Goal: Task Accomplishment & Management: Use online tool/utility

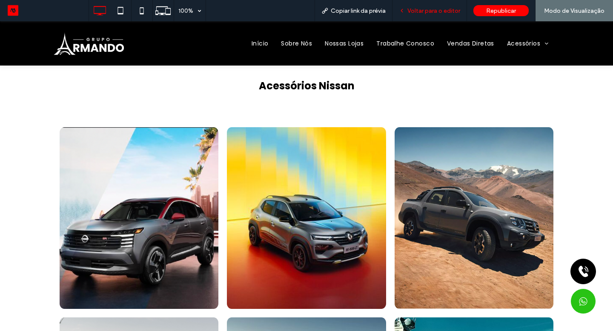
click at [433, 13] on span "Voltar para o editor" at bounding box center [433, 10] width 53 height 7
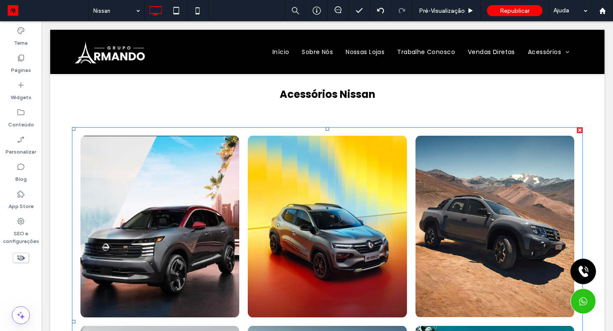
click at [223, 200] on link at bounding box center [159, 227] width 159 height 182
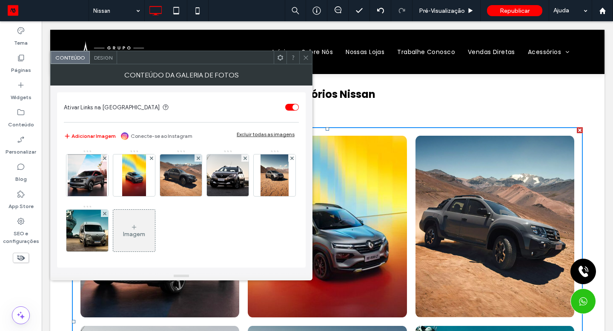
click at [86, 186] on img at bounding box center [88, 175] width 40 height 42
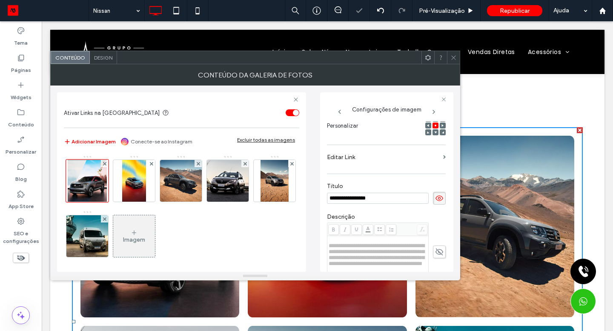
click at [132, 184] on img at bounding box center [133, 181] width 23 height 42
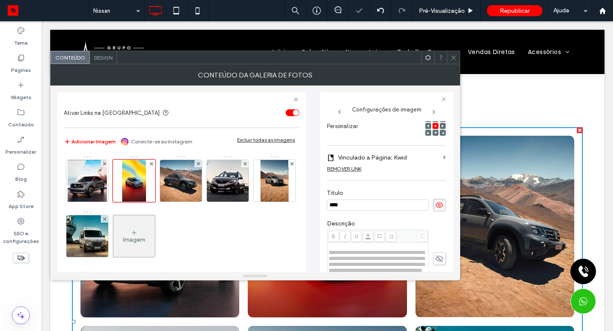
click at [357, 169] on div "REMOVER LINK" at bounding box center [344, 169] width 34 height 6
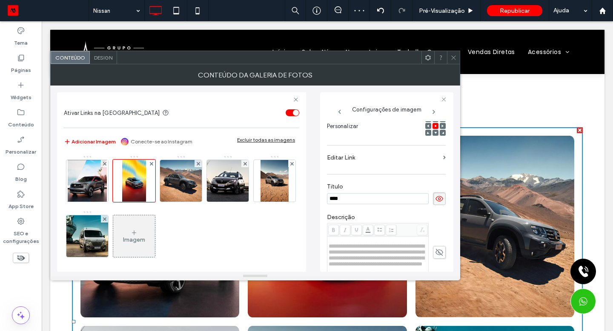
click at [348, 200] on input "****" at bounding box center [378, 198] width 102 height 11
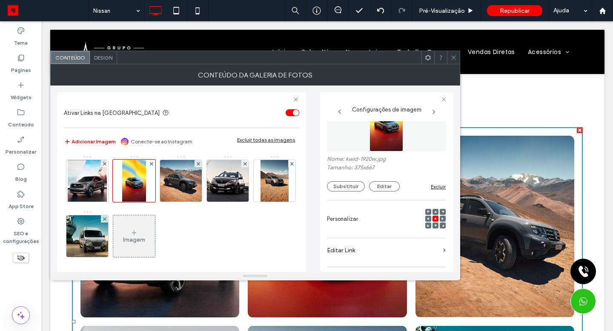
type input "**********"
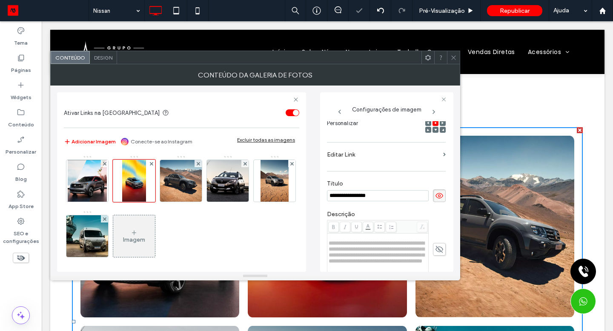
click at [352, 186] on div "**********" at bounding box center [386, 189] width 119 height 393
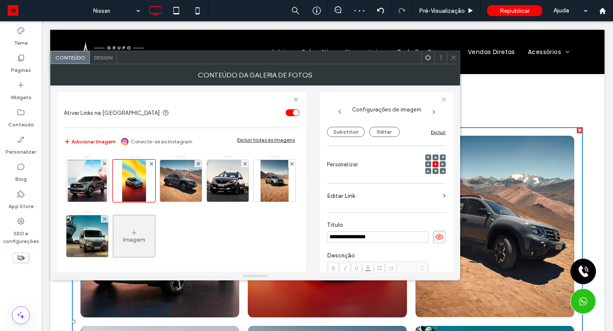
scroll to position [2, 0]
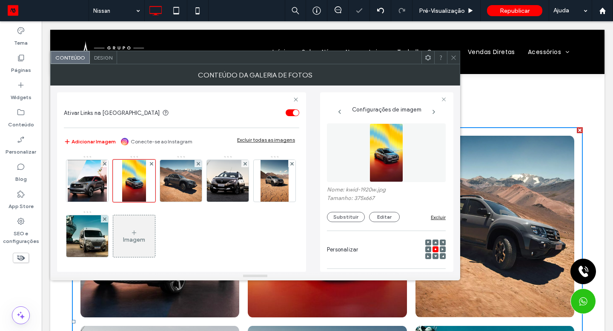
click at [337, 219] on button "Substituir" at bounding box center [346, 217] width 38 height 10
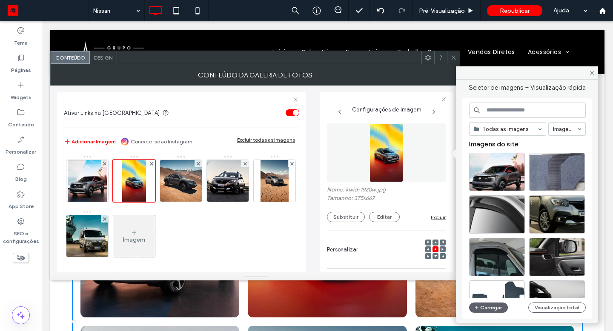
click at [481, 308] on button "Carregar" at bounding box center [488, 308] width 39 height 10
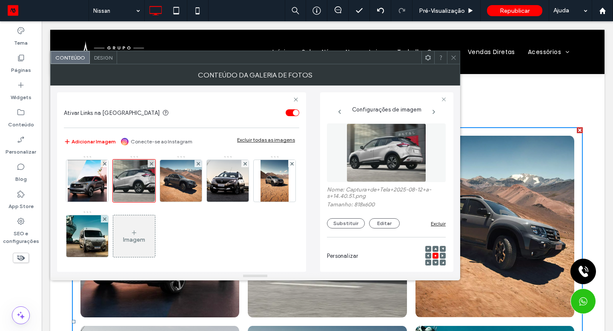
click at [453, 57] on use at bounding box center [453, 57] width 4 height 4
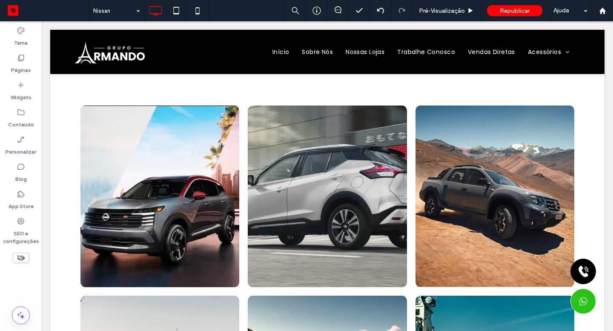
scroll to position [80, 0]
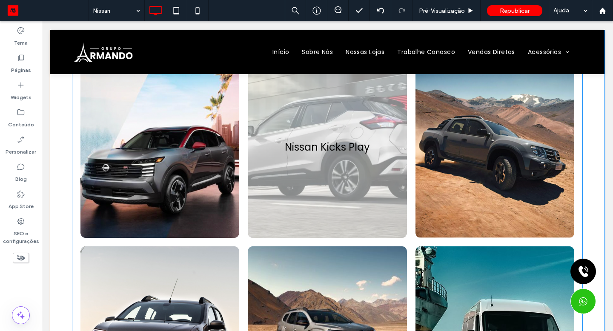
click at [354, 177] on link at bounding box center [327, 147] width 159 height 182
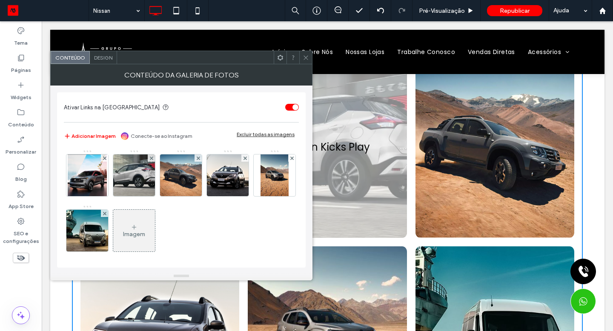
click at [136, 182] on img at bounding box center [134, 175] width 57 height 42
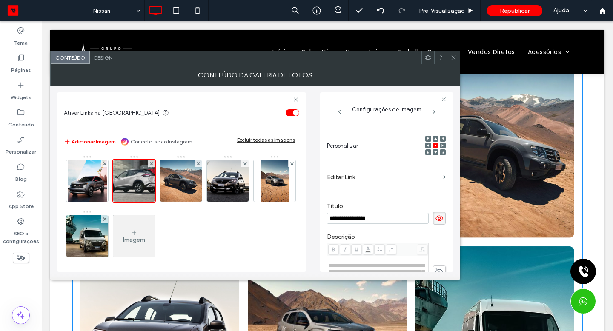
scroll to position [0, 0]
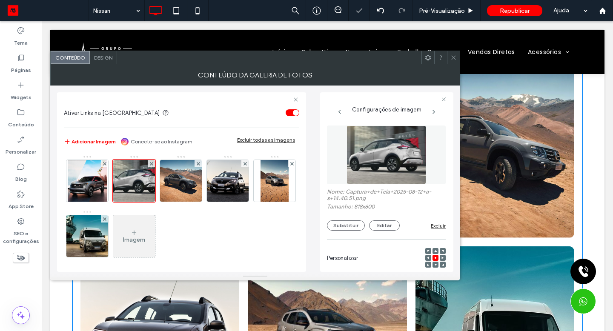
click at [333, 228] on button "Substituir" at bounding box center [346, 225] width 38 height 10
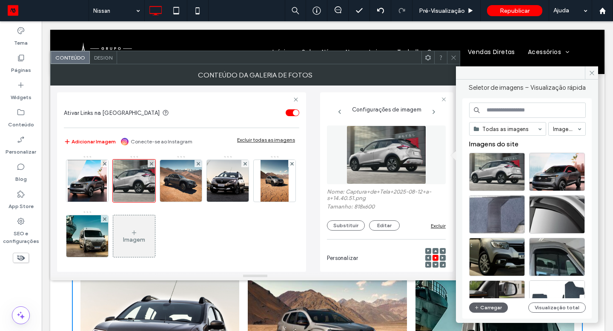
click at [489, 310] on button "Carregar" at bounding box center [488, 308] width 39 height 10
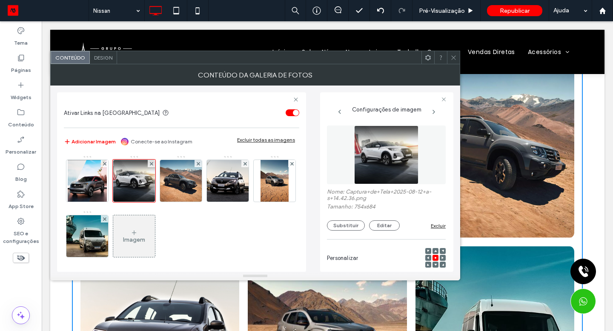
click at [451, 57] on icon at bounding box center [453, 57] width 6 height 6
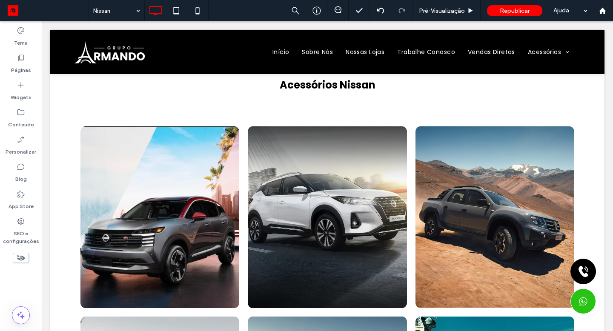
scroll to position [9, 0]
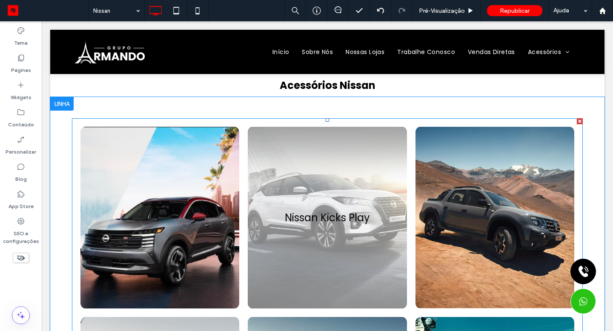
click at [308, 251] on link at bounding box center [327, 218] width 159 height 182
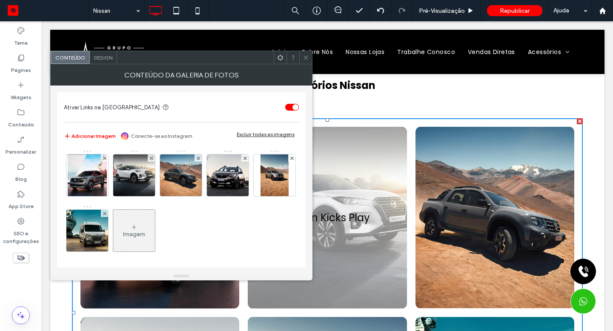
click at [140, 179] on img at bounding box center [134, 175] width 46 height 42
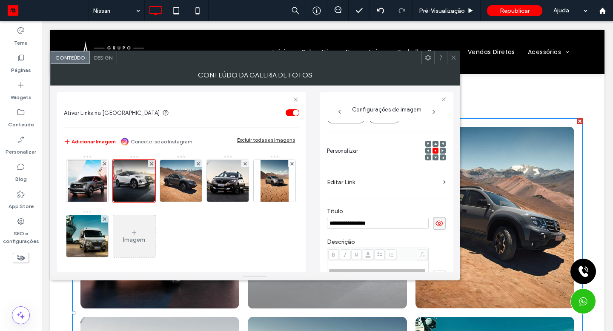
scroll to position [93, 0]
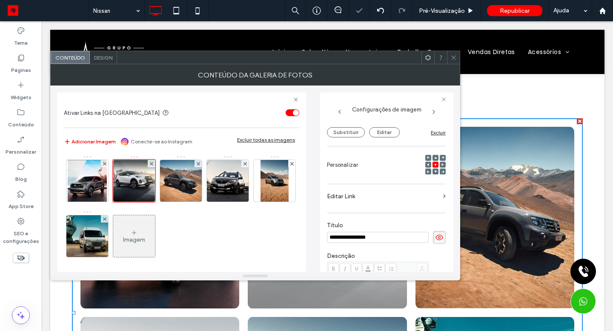
click at [353, 135] on button "Substituir" at bounding box center [346, 132] width 38 height 10
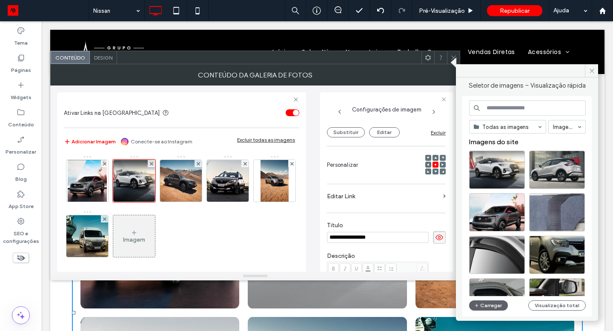
click at [355, 137] on button "Substituir" at bounding box center [346, 132] width 38 height 10
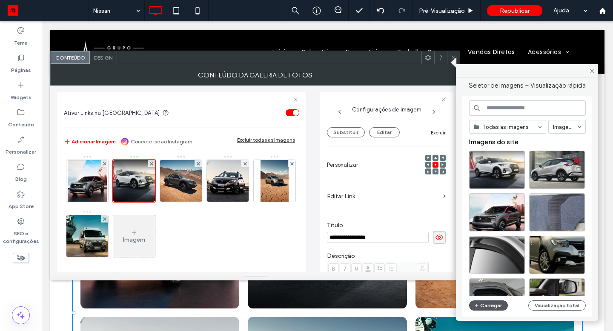
drag, startPoint x: 266, startPoint y: 229, endPoint x: 486, endPoint y: 304, distance: 231.8
click at [486, 304] on button "Carregar" at bounding box center [488, 305] width 39 height 10
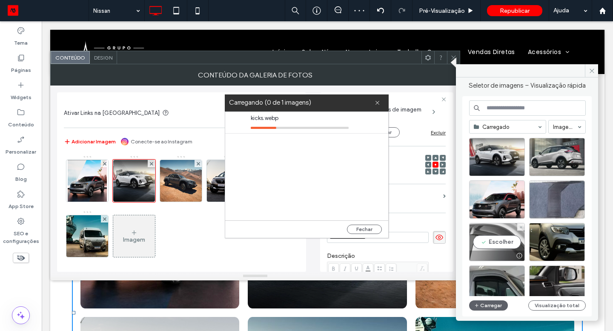
scroll to position [86, 0]
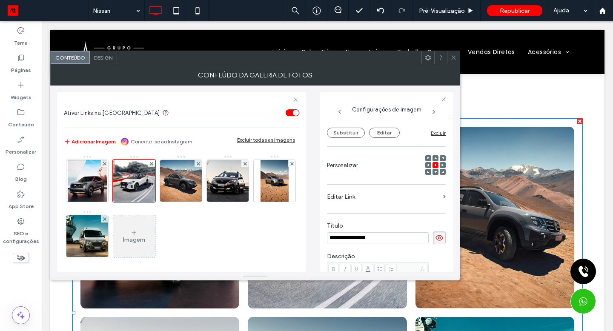
click at [434, 172] on icon at bounding box center [435, 172] width 3 height 3
click at [434, 166] on use at bounding box center [435, 165] width 2 height 2
click at [454, 57] on icon at bounding box center [453, 57] width 6 height 6
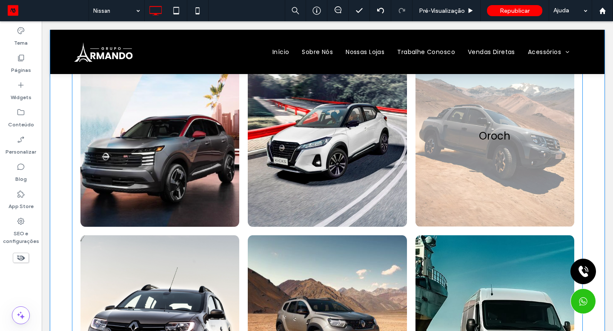
scroll to position [56, 0]
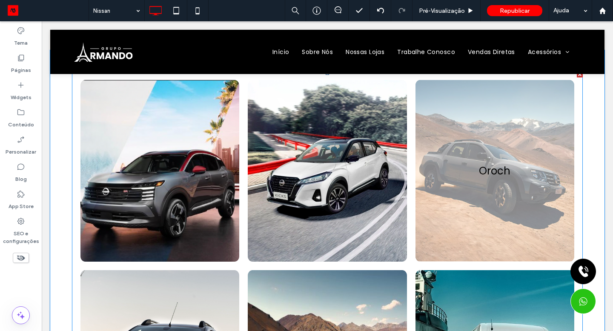
click at [447, 206] on link at bounding box center [494, 171] width 159 height 182
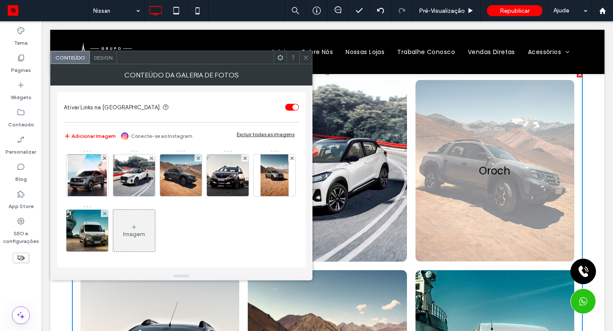
click at [190, 170] on img at bounding box center [181, 175] width 45 height 42
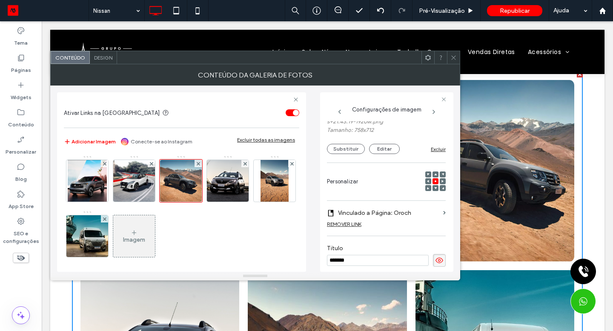
scroll to position [55, 0]
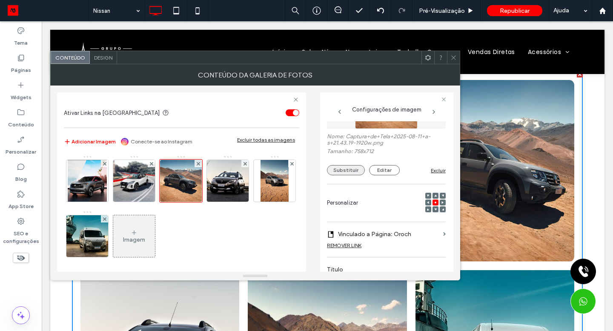
type input "******"
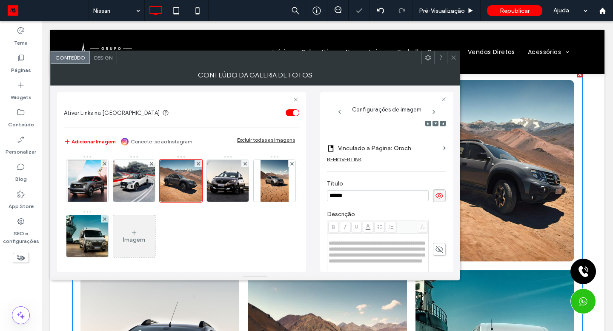
click at [355, 168] on div "**********" at bounding box center [386, 182] width 119 height 405
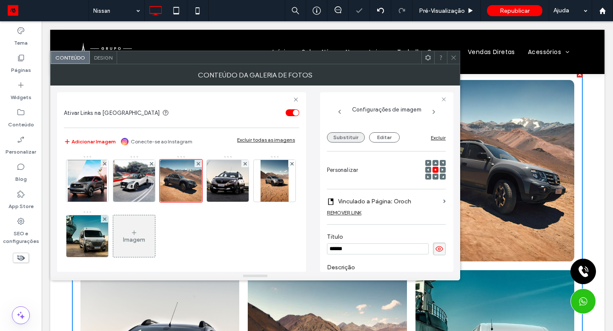
click at [344, 214] on div "REMOVER LINK" at bounding box center [344, 212] width 34 height 6
drag, startPoint x: 355, startPoint y: 168, endPoint x: 329, endPoint y: 137, distance: 41.4
click at [329, 137] on button "Substituir" at bounding box center [346, 137] width 38 height 10
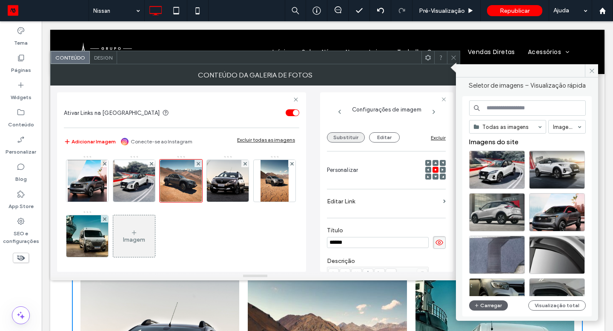
click at [336, 137] on button "Substituir" at bounding box center [346, 137] width 38 height 10
drag, startPoint x: 329, startPoint y: 137, endPoint x: 495, endPoint y: 309, distance: 239.2
click at [495, 309] on button "Carregar" at bounding box center [488, 305] width 39 height 10
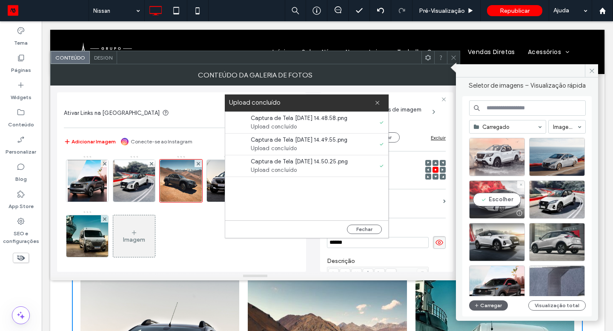
click at [490, 204] on div "Escolher" at bounding box center [497, 199] width 56 height 38
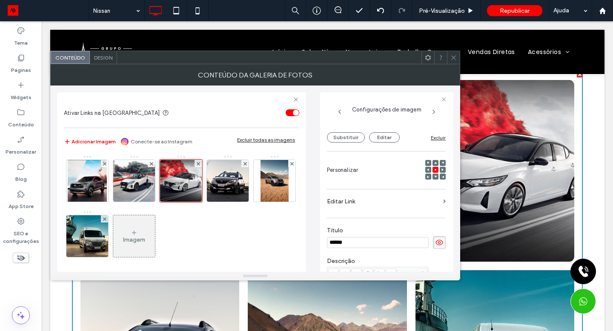
click at [234, 188] on img at bounding box center [227, 181] width 45 height 42
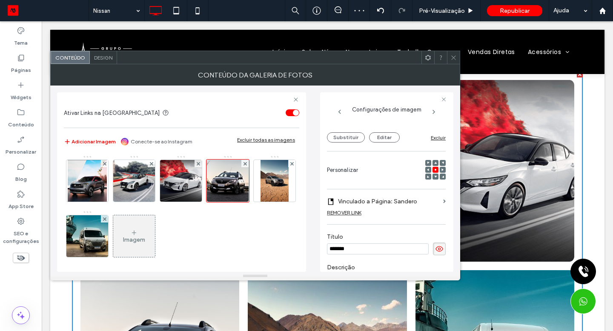
click at [351, 214] on div "REMOVER LINK" at bounding box center [344, 212] width 34 height 6
click at [354, 242] on input "*******" at bounding box center [378, 242] width 102 height 11
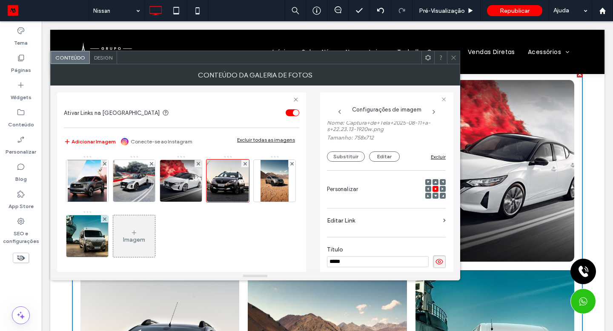
scroll to position [59, 0]
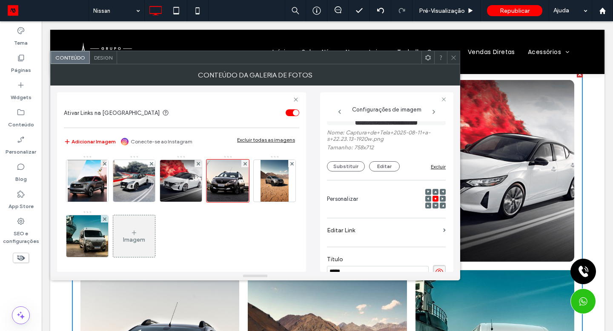
type input "*****"
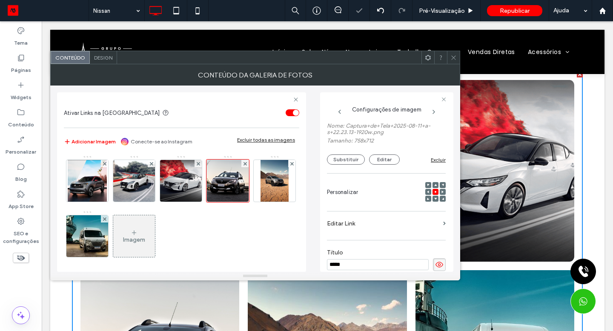
click at [344, 165] on button "Substituir" at bounding box center [346, 159] width 38 height 10
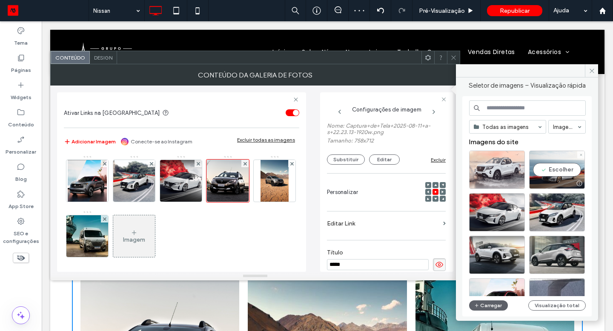
click at [558, 172] on div "Escolher" at bounding box center [557, 170] width 56 height 38
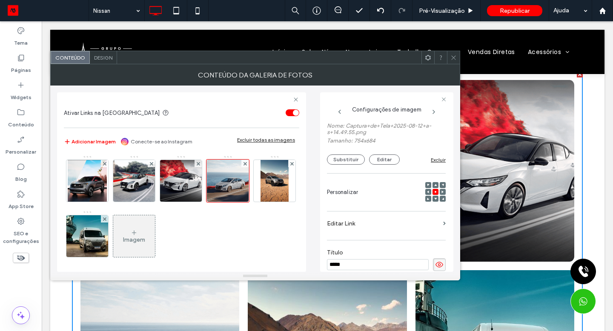
click at [260, 202] on img at bounding box center [274, 181] width 28 height 42
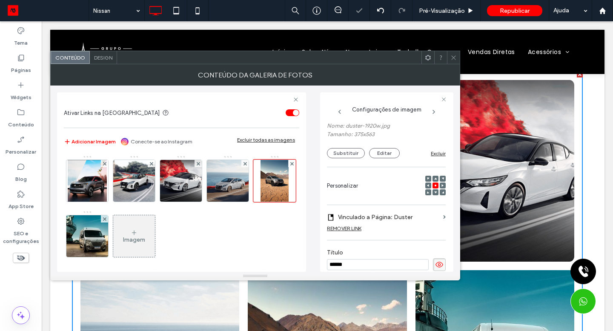
click at [340, 228] on div "REMOVER LINK" at bounding box center [344, 228] width 34 height 6
click at [346, 156] on button "Substituir" at bounding box center [346, 153] width 38 height 10
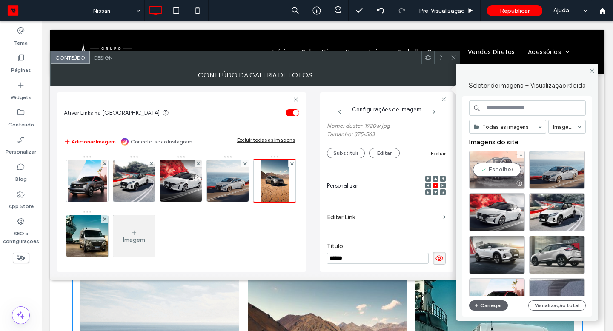
click at [502, 168] on div "Escolher" at bounding box center [497, 170] width 56 height 38
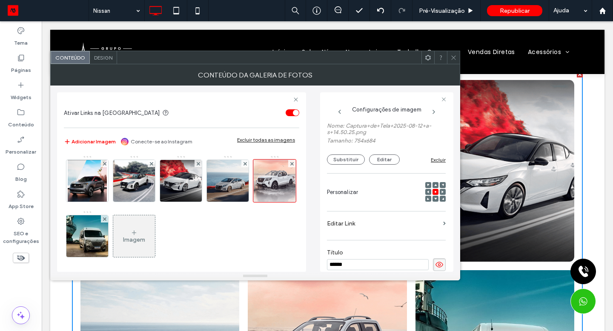
click at [358, 265] on input "******" at bounding box center [378, 264] width 102 height 11
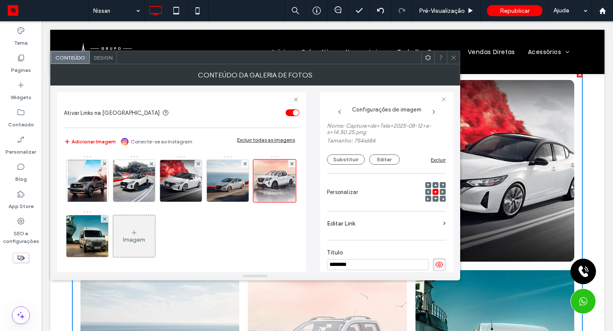
type input "********"
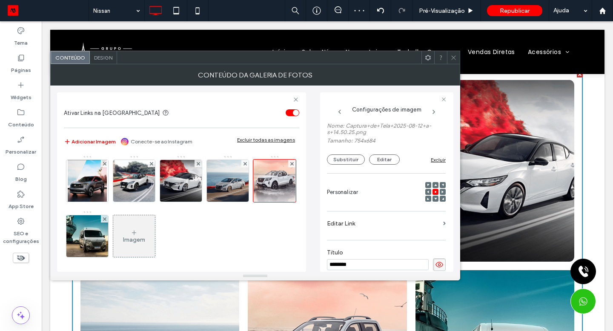
click at [108, 221] on div at bounding box center [104, 218] width 7 height 7
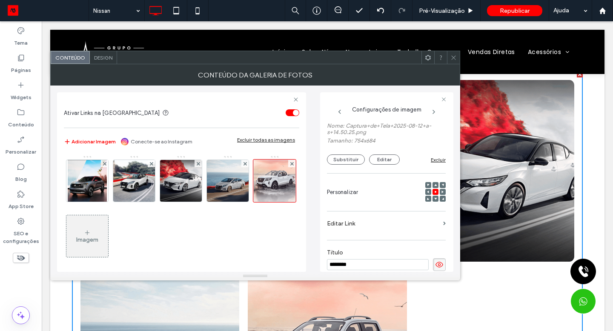
click at [454, 60] on icon at bounding box center [453, 57] width 6 height 6
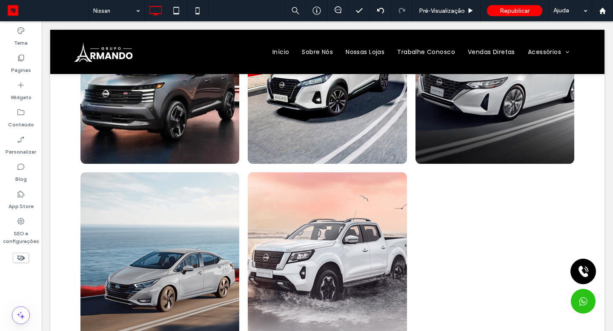
scroll to position [152, 0]
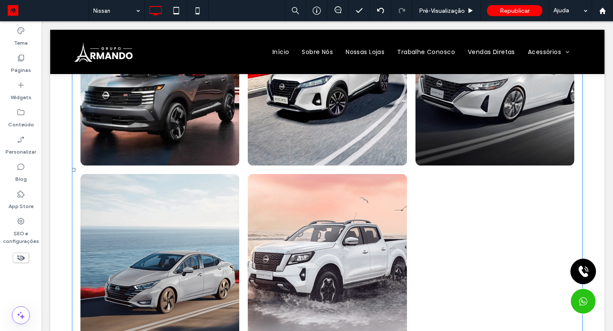
click at [451, 221] on div at bounding box center [494, 265] width 167 height 190
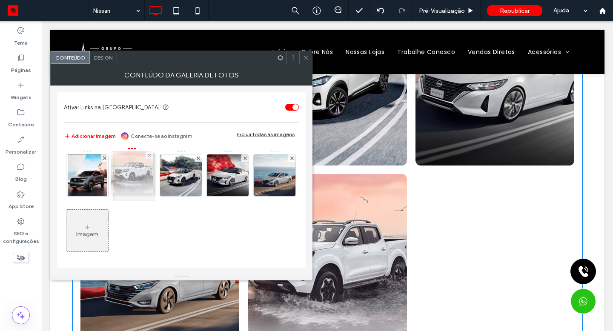
drag, startPoint x: 358, startPoint y: 265, endPoint x: 136, endPoint y: 175, distance: 240.3
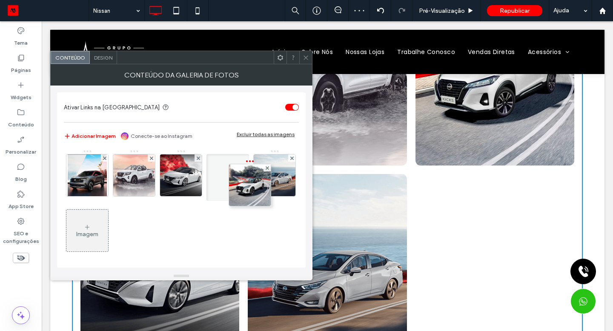
drag, startPoint x: 136, startPoint y: 175, endPoint x: 251, endPoint y: 184, distance: 115.6
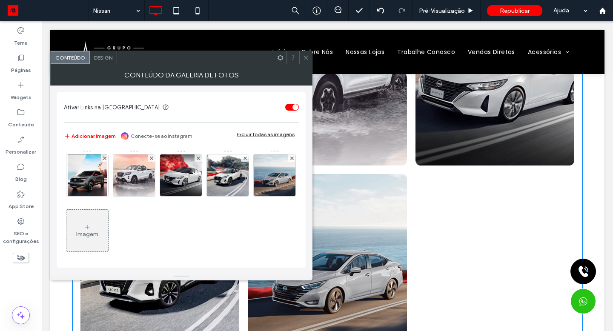
click at [308, 56] on icon at bounding box center [306, 57] width 6 height 6
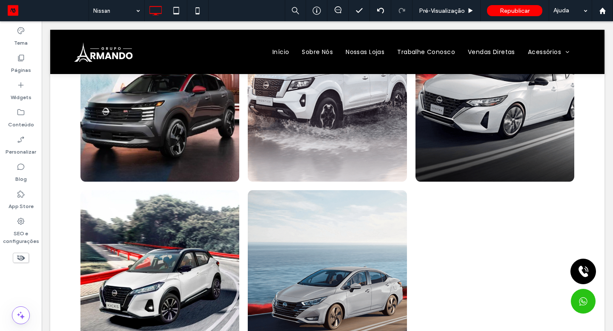
scroll to position [137, 0]
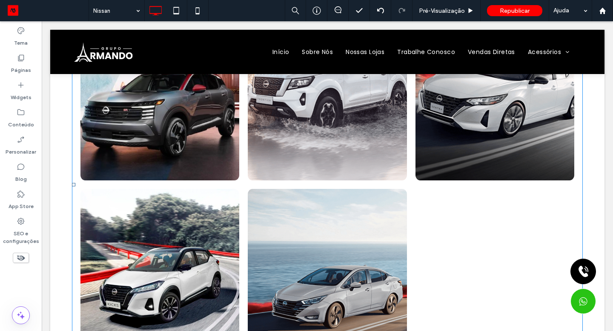
click at [462, 274] on div at bounding box center [494, 280] width 167 height 190
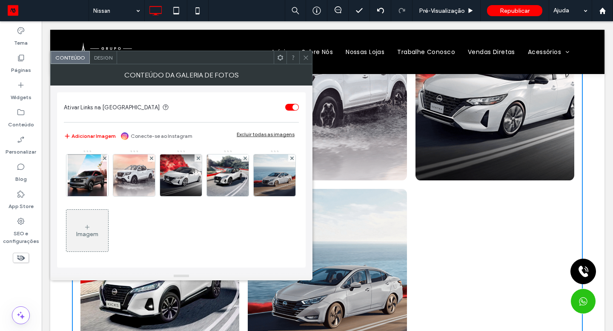
click at [108, 58] on span "Design" at bounding box center [103, 57] width 18 height 6
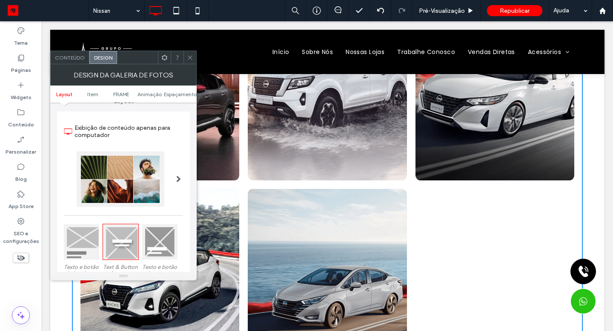
scroll to position [0, 0]
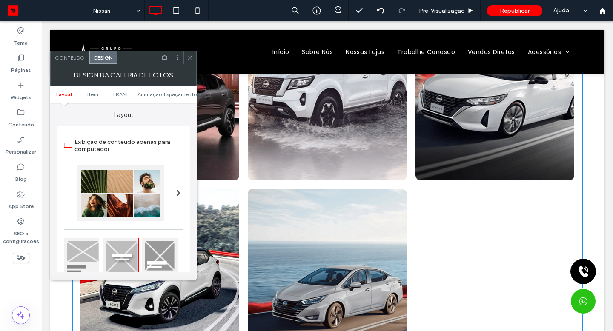
click at [190, 59] on icon at bounding box center [190, 57] width 6 height 6
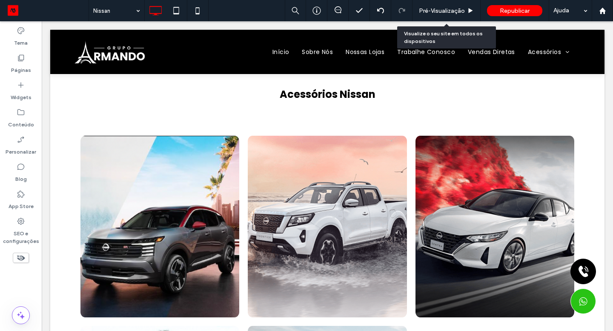
click at [442, 8] on span "Pré-Visualizaçāo" at bounding box center [442, 10] width 46 height 7
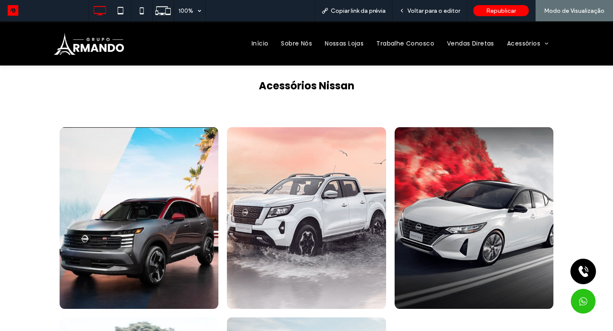
click at [473, 212] on link at bounding box center [473, 218] width 159 height 182
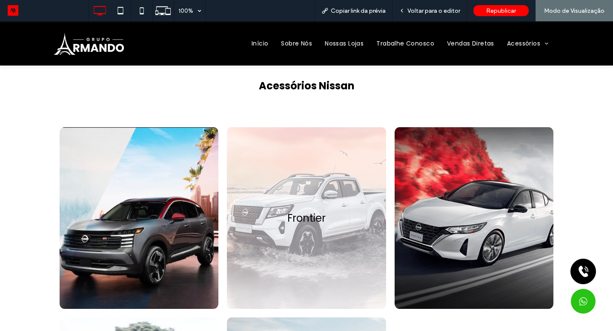
drag, startPoint x: 251, startPoint y: 205, endPoint x: 296, endPoint y: 222, distance: 48.1
click at [296, 222] on link at bounding box center [306, 218] width 159 height 182
click at [164, 229] on link at bounding box center [139, 218] width 159 height 182
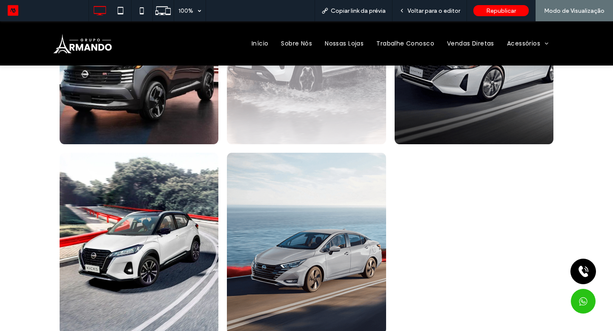
scroll to position [167, 0]
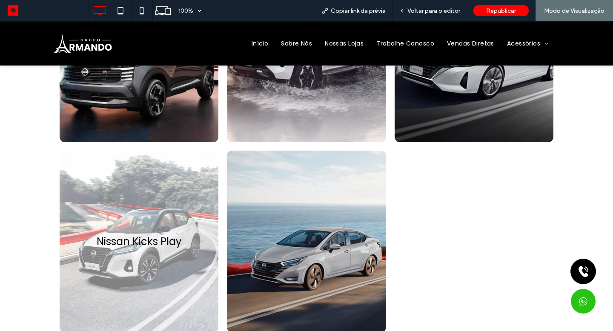
drag, startPoint x: 296, startPoint y: 222, endPoint x: 148, endPoint y: 252, distance: 151.6
click at [148, 252] on link at bounding box center [139, 242] width 159 height 182
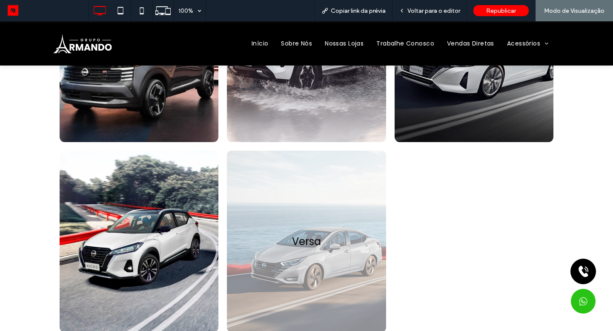
drag, startPoint x: 148, startPoint y: 252, endPoint x: 312, endPoint y: 254, distance: 164.7
click at [312, 254] on link at bounding box center [306, 242] width 159 height 182
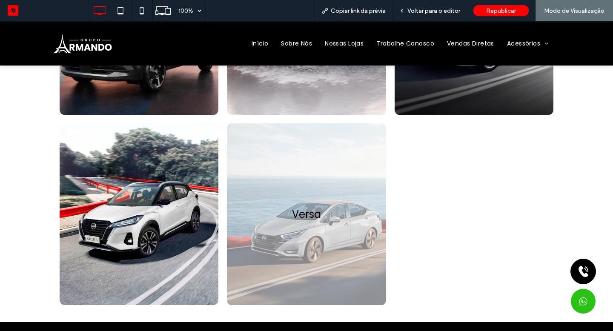
scroll to position [217, 0]
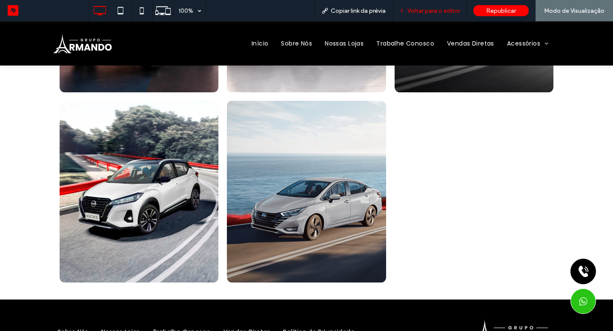
click at [450, 15] on div "Voltar para o editor" at bounding box center [429, 10] width 74 height 21
click at [436, 10] on span "Voltar para o editor" at bounding box center [433, 10] width 53 height 7
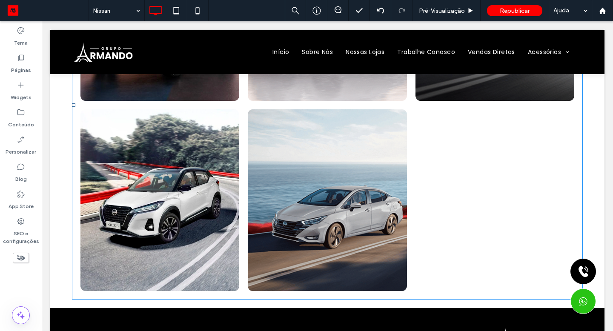
click at [459, 112] on div at bounding box center [494, 200] width 167 height 190
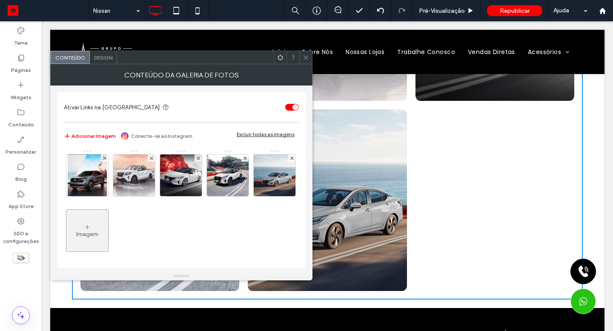
click at [143, 191] on img at bounding box center [134, 175] width 46 height 42
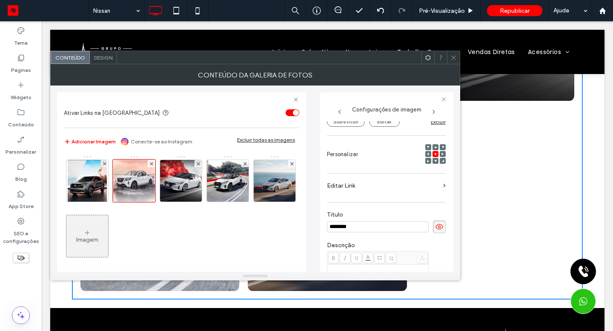
scroll to position [102, 0]
click at [351, 124] on button "Substituir" at bounding box center [346, 123] width 38 height 10
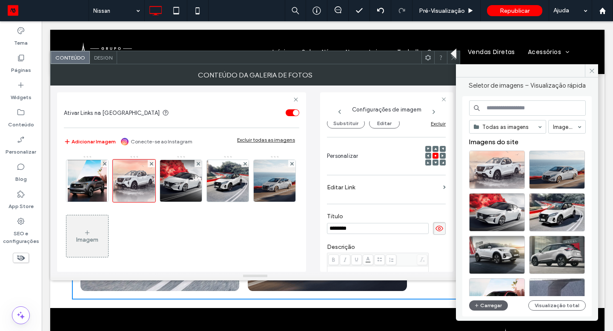
click at [485, 309] on button "Carregar" at bounding box center [488, 305] width 39 height 10
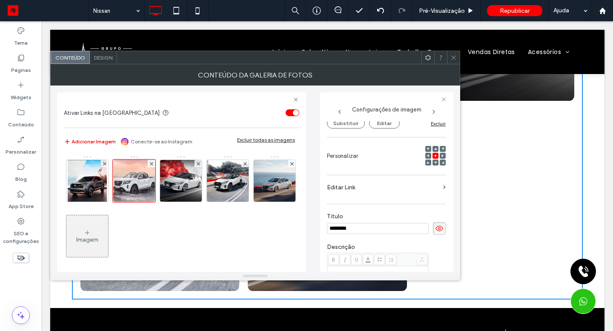
click at [454, 59] on icon at bounding box center [453, 57] width 6 height 6
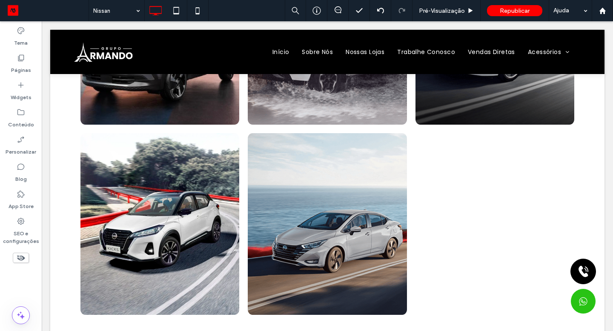
scroll to position [0, 0]
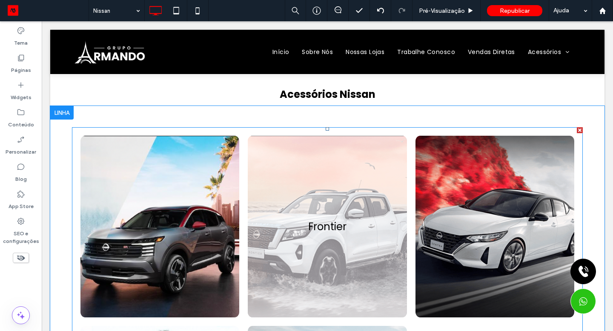
click at [358, 186] on link at bounding box center [327, 227] width 159 height 182
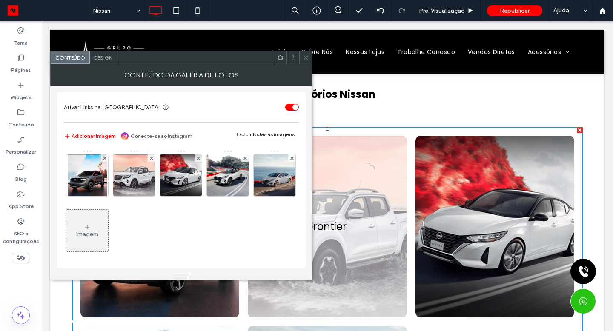
click at [404, 164] on li "Frontier For this project, the challenge was in rebranding an established produ…" at bounding box center [326, 226] width 167 height 190
click at [146, 179] on img at bounding box center [133, 175] width 53 height 42
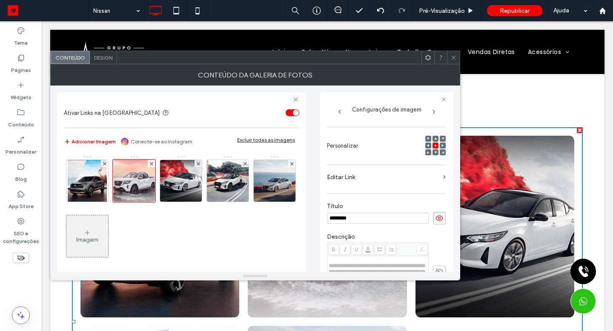
scroll to position [84, 0]
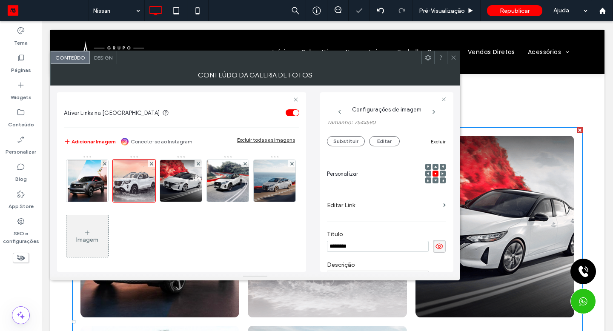
click at [348, 146] on button "Substituir" at bounding box center [346, 141] width 38 height 10
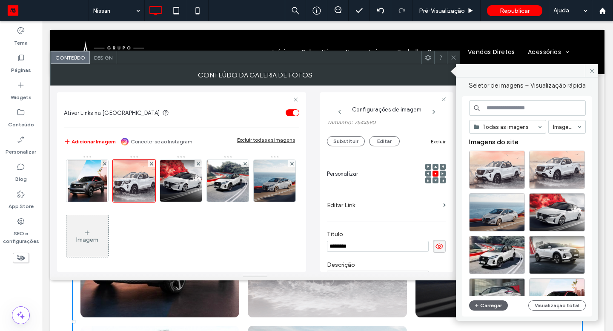
click at [478, 305] on icon "button" at bounding box center [476, 305] width 5 height 7
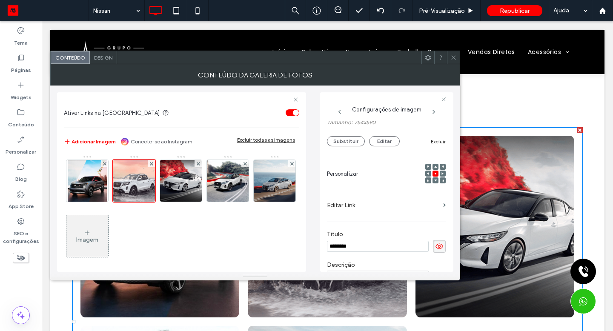
click at [453, 60] on icon at bounding box center [453, 57] width 6 height 6
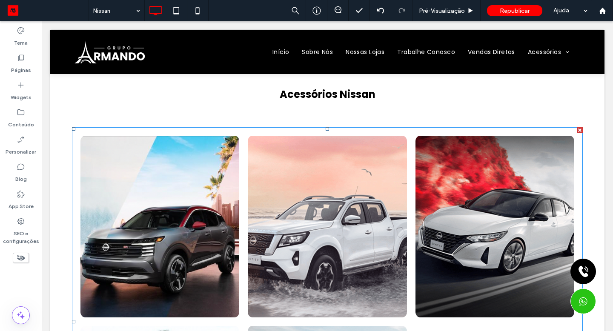
click at [365, 161] on link at bounding box center [327, 227] width 159 height 182
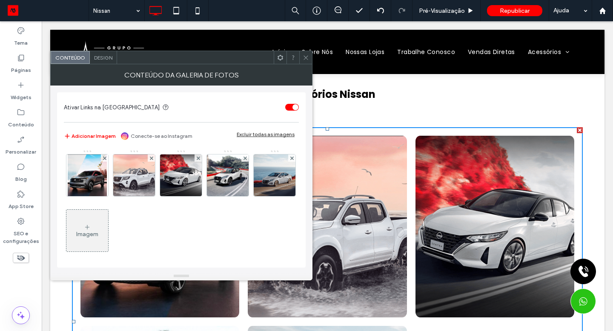
click at [364, 162] on link at bounding box center [327, 227] width 159 height 182
click at [143, 183] on img at bounding box center [133, 175] width 53 height 42
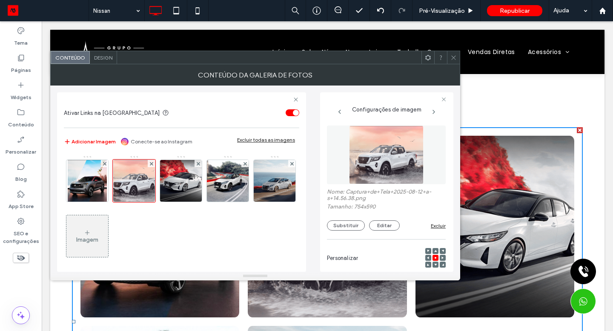
scroll to position [132, 0]
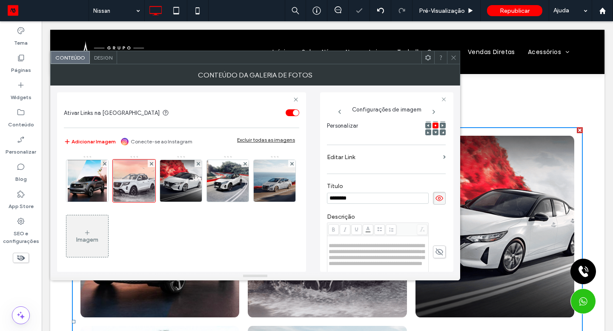
click at [427, 127] on icon at bounding box center [428, 125] width 3 height 3
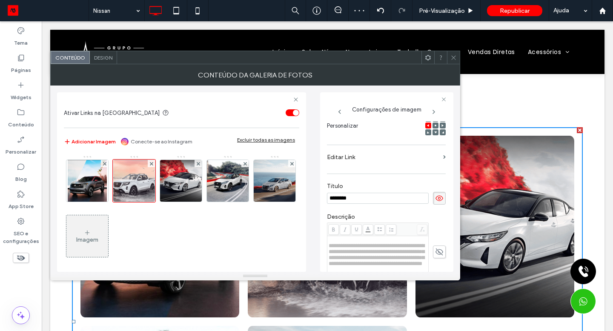
click at [454, 57] on icon at bounding box center [453, 57] width 6 height 6
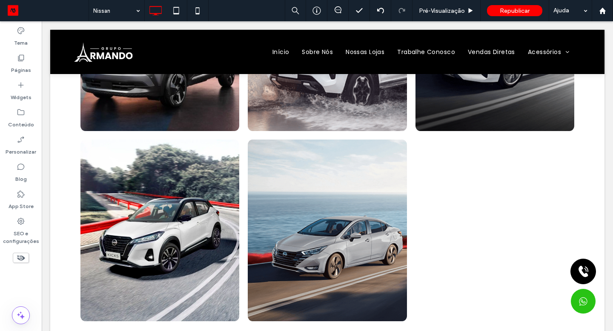
scroll to position [189, 0]
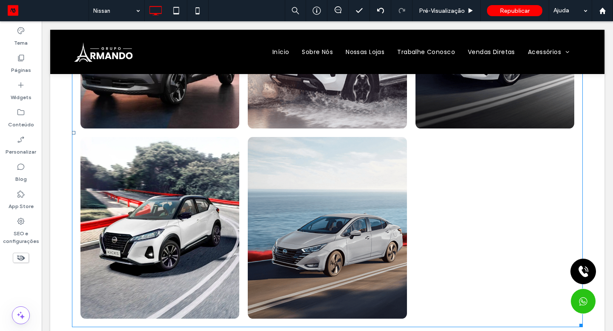
click at [182, 247] on link at bounding box center [159, 228] width 159 height 182
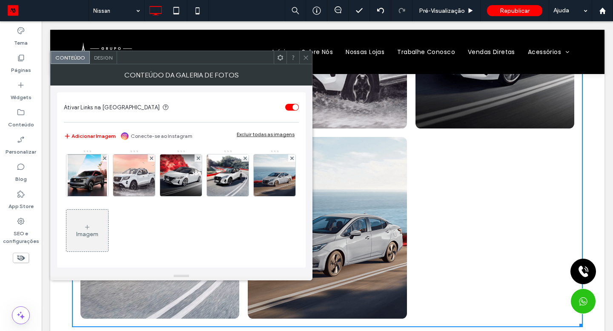
click at [234, 182] on img at bounding box center [228, 175] width 42 height 42
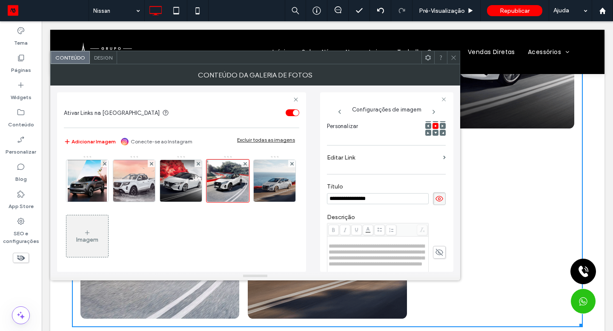
scroll to position [0, 0]
click at [434, 132] on icon at bounding box center [435, 132] width 3 height 3
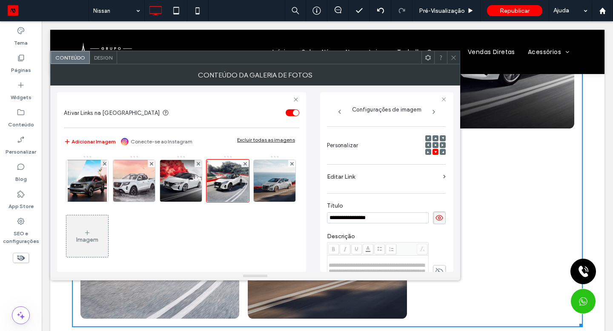
scroll to position [105, 0]
click at [432, 141] on div at bounding box center [435, 140] width 6 height 6
click at [434, 143] on span at bounding box center [435, 140] width 3 height 6
click at [451, 56] on icon at bounding box center [453, 57] width 6 height 6
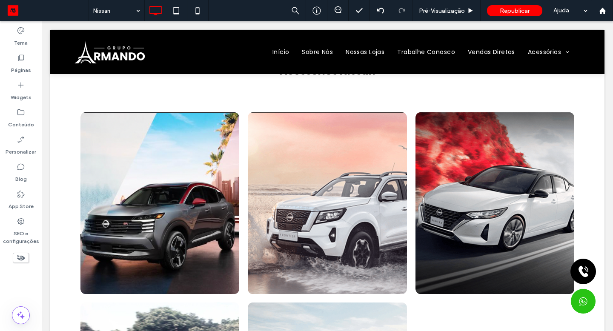
scroll to position [21, 0]
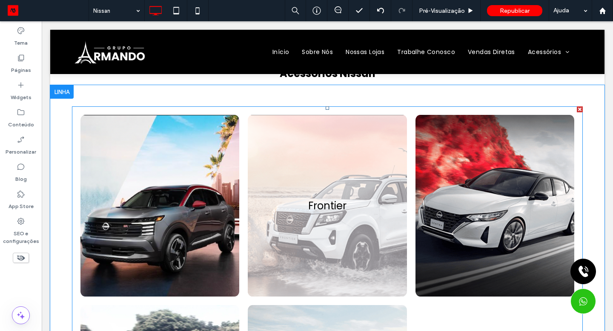
click at [346, 224] on link at bounding box center [327, 206] width 159 height 182
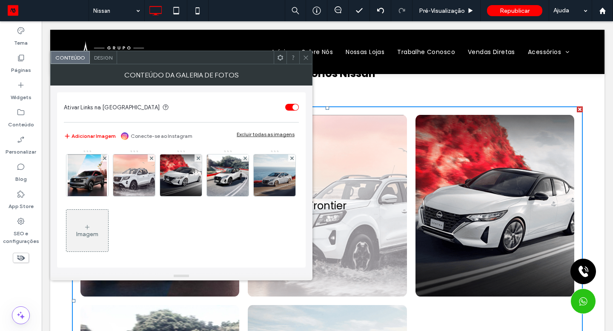
click at [353, 241] on link at bounding box center [327, 206] width 159 height 182
click at [137, 189] on img at bounding box center [133, 175] width 53 height 42
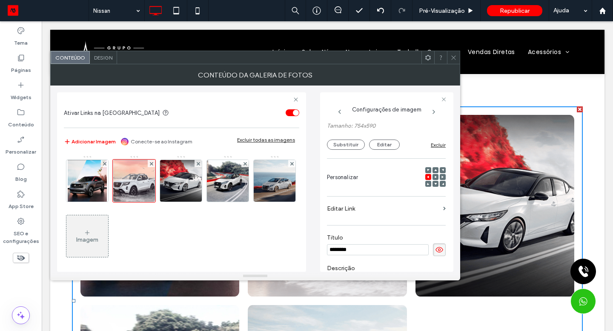
scroll to position [71, 0]
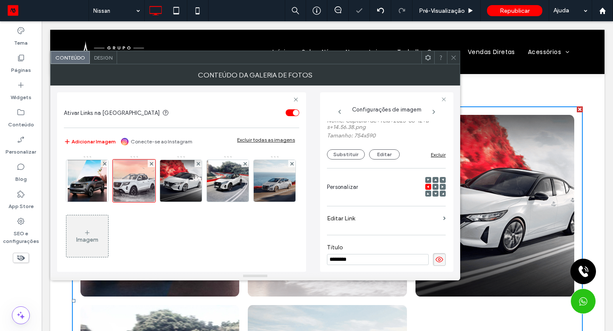
click at [339, 157] on button "Substituir" at bounding box center [346, 154] width 38 height 10
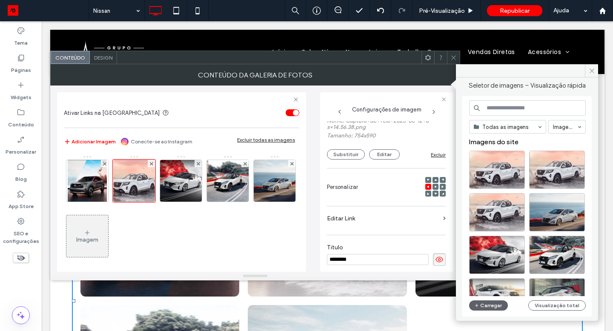
click at [497, 307] on button "Carregar" at bounding box center [488, 305] width 39 height 10
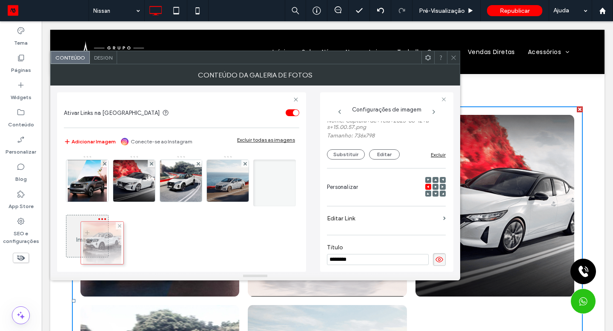
drag, startPoint x: 134, startPoint y: 191, endPoint x: 100, endPoint y: 253, distance: 70.8
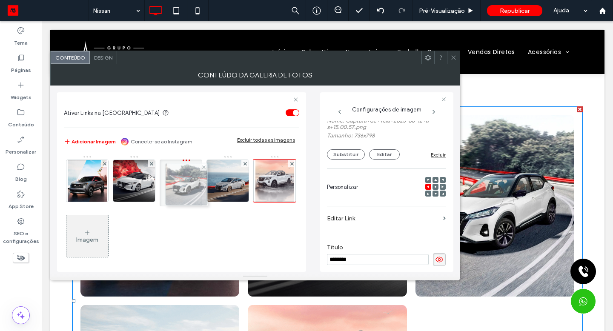
drag, startPoint x: 100, startPoint y: 253, endPoint x: 179, endPoint y: 191, distance: 100.9
drag, startPoint x: 179, startPoint y: 191, endPoint x: 452, endPoint y: 60, distance: 303.0
click at [452, 60] on icon at bounding box center [453, 57] width 6 height 6
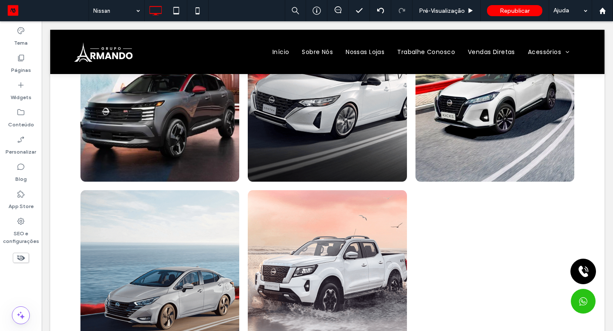
scroll to position [135, 0]
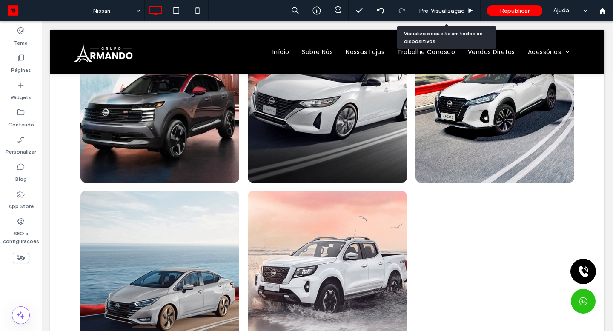
click at [438, 9] on span "Pré-Visualizaçāo" at bounding box center [442, 10] width 46 height 7
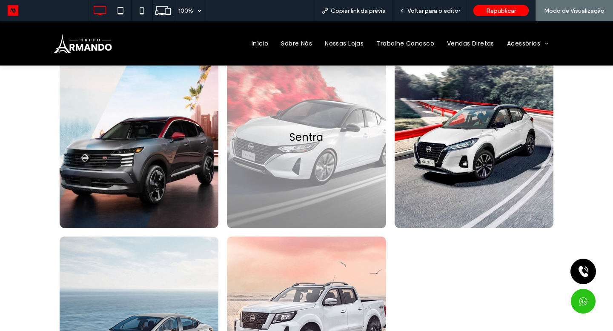
scroll to position [83, 0]
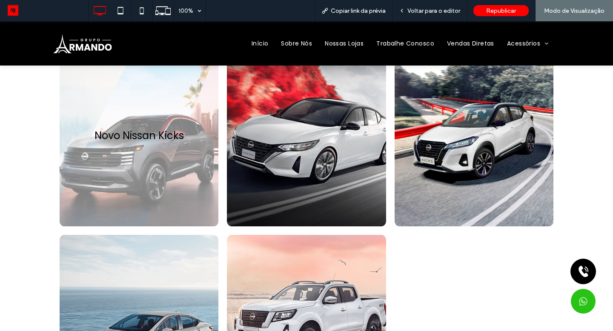
click at [149, 195] on link at bounding box center [139, 136] width 159 height 182
click at [427, 10] on span "Voltar para o editor" at bounding box center [433, 10] width 53 height 7
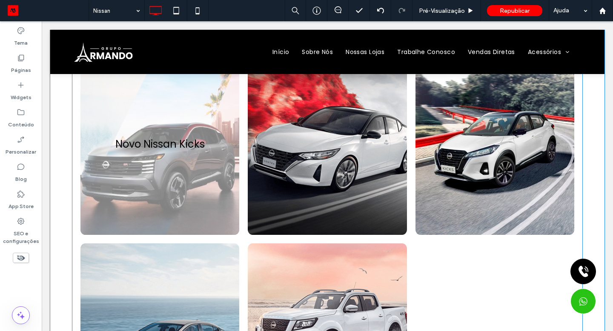
click at [213, 174] on link at bounding box center [159, 144] width 159 height 182
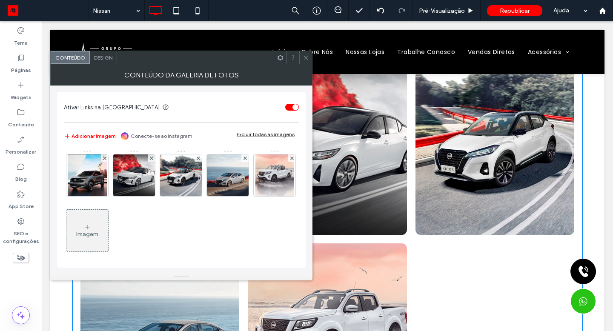
click at [88, 184] on img at bounding box center [88, 175] width 40 height 42
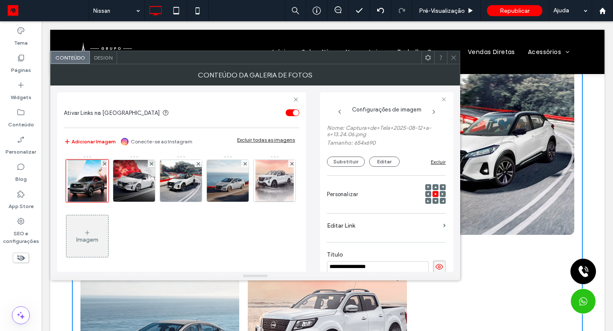
scroll to position [62, 0]
click at [356, 168] on button "Substituir" at bounding box center [346, 163] width 38 height 10
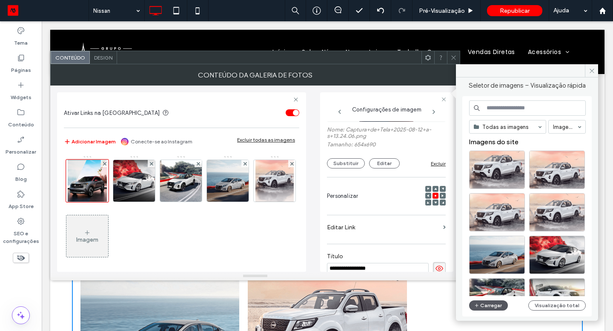
drag, startPoint x: 149, startPoint y: 174, endPoint x: 491, endPoint y: 308, distance: 367.8
click at [491, 308] on button "Carregar" at bounding box center [488, 305] width 39 height 10
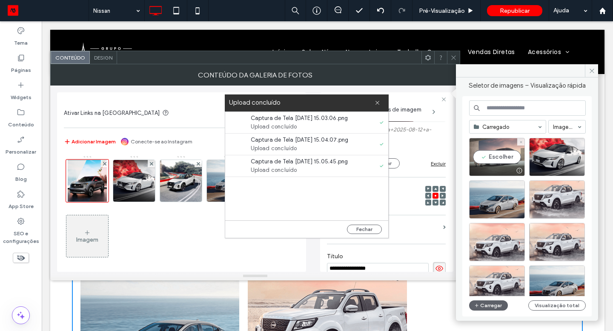
click at [494, 159] on div "Escolher" at bounding box center [497, 157] width 56 height 38
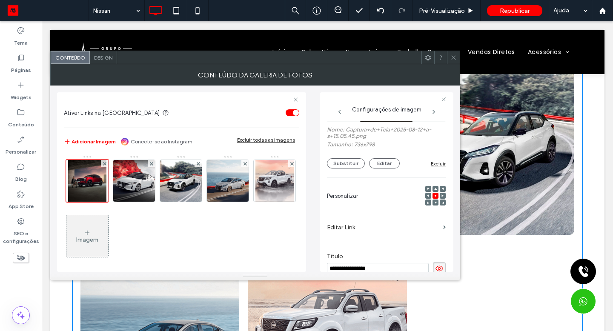
click at [137, 183] on img at bounding box center [134, 181] width 46 height 42
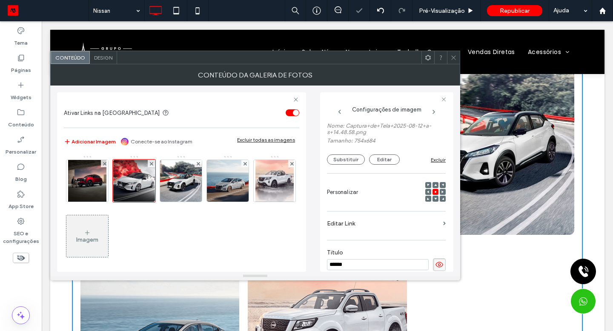
click at [340, 164] on button "Substituir" at bounding box center [346, 159] width 38 height 10
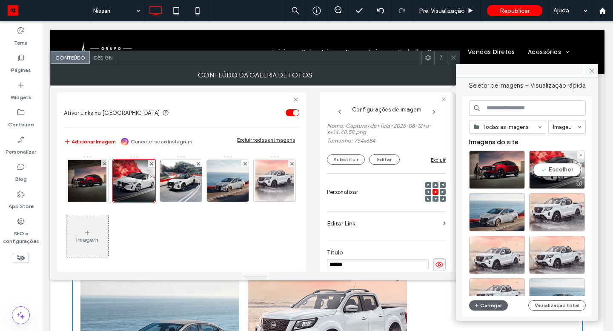
click at [561, 171] on div "Escolher" at bounding box center [557, 170] width 56 height 38
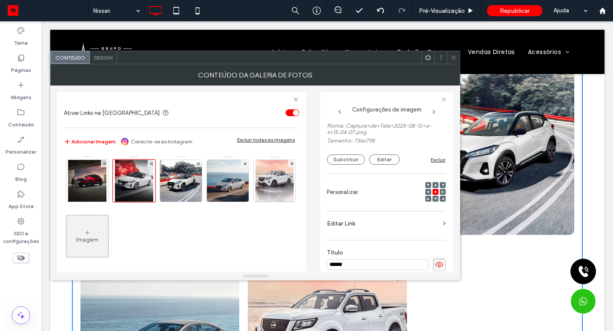
click at [232, 187] on img at bounding box center [228, 181] width 46 height 42
click at [344, 164] on button "Substituir" at bounding box center [346, 159] width 38 height 10
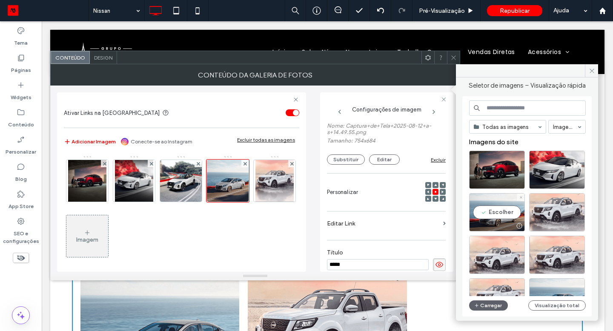
click at [499, 214] on div "Escolher" at bounding box center [497, 212] width 56 height 38
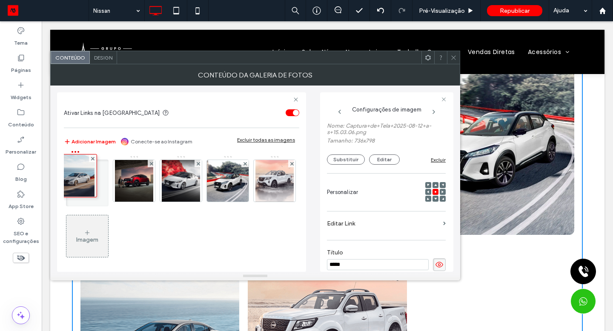
drag, startPoint x: 237, startPoint y: 185, endPoint x: 83, endPoint y: 180, distance: 154.1
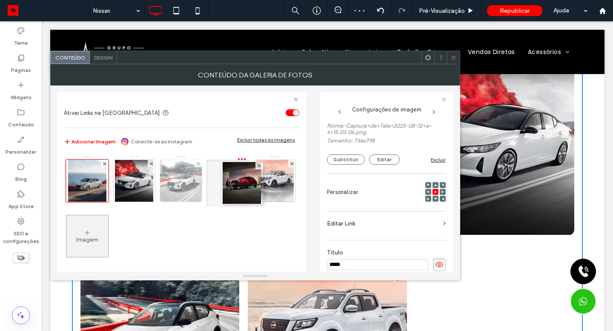
drag, startPoint x: 83, startPoint y: 180, endPoint x: 245, endPoint y: 182, distance: 161.3
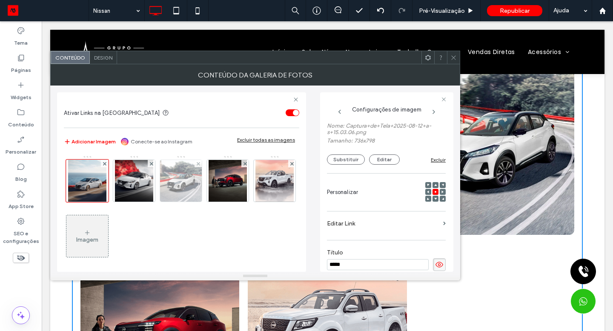
click at [452, 59] on use at bounding box center [453, 57] width 4 height 4
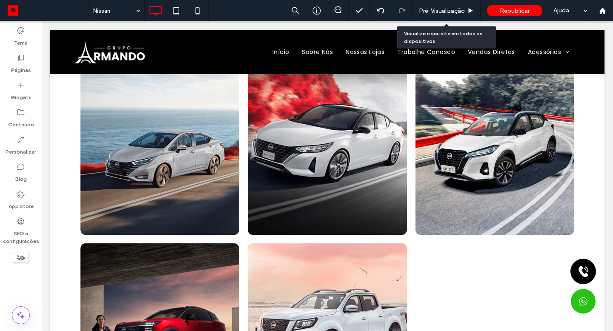
click at [451, 10] on span "Pré-Visualizaçāo" at bounding box center [442, 10] width 46 height 7
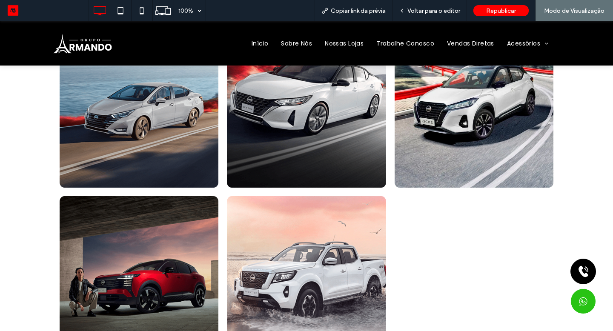
scroll to position [118, 0]
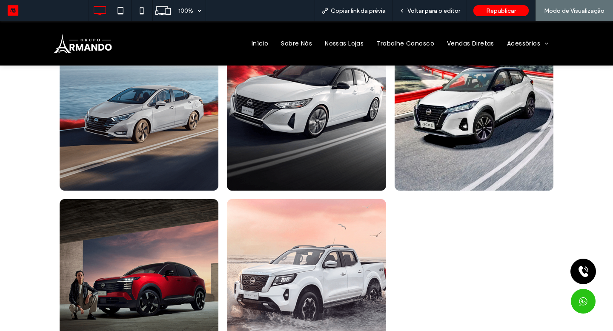
click at [445, 12] on span "Voltar para o editor" at bounding box center [433, 10] width 53 height 7
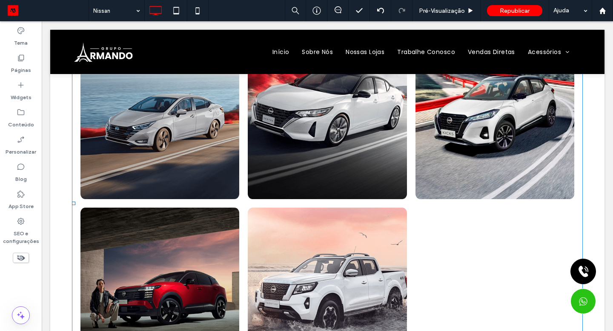
click at [281, 204] on li "Frontier For this project, the challenge was in rebranding an established produ…" at bounding box center [326, 298] width 167 height 190
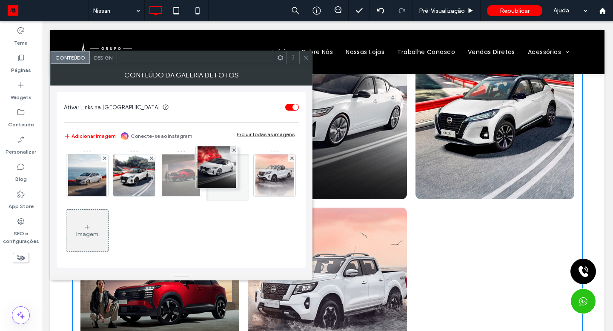
drag, startPoint x: 245, startPoint y: 182, endPoint x: 218, endPoint y: 178, distance: 26.7
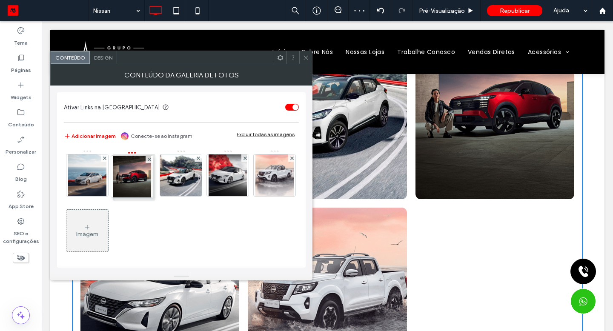
drag, startPoint x: 218, startPoint y: 178, endPoint x: 127, endPoint y: 181, distance: 91.1
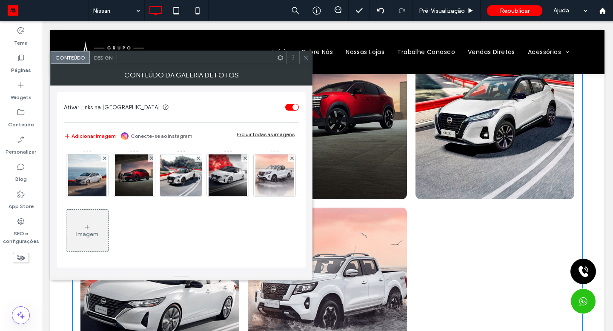
click at [309, 59] on div at bounding box center [305, 57] width 13 height 13
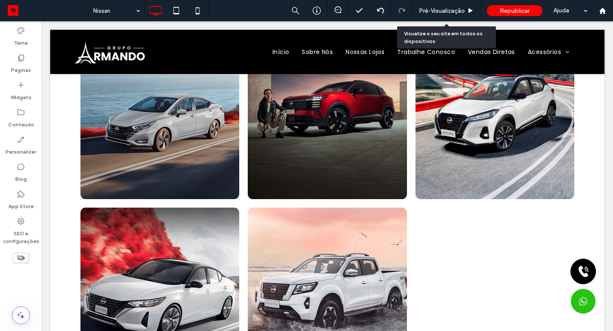
click at [450, 15] on div "Pré-Visualizaçāo" at bounding box center [446, 10] width 68 height 21
click at [459, 11] on span "Pré-Visualizaçāo" at bounding box center [442, 10] width 46 height 7
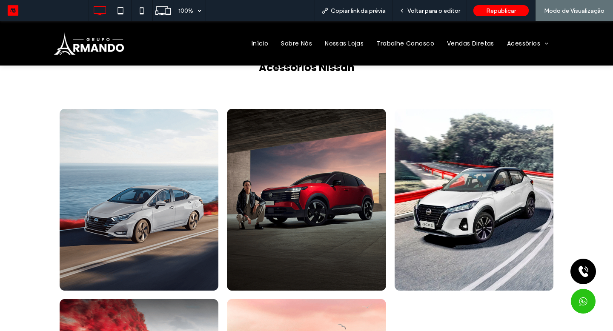
scroll to position [18, 0]
click at [422, 11] on span "Voltar para o editor" at bounding box center [433, 10] width 53 height 7
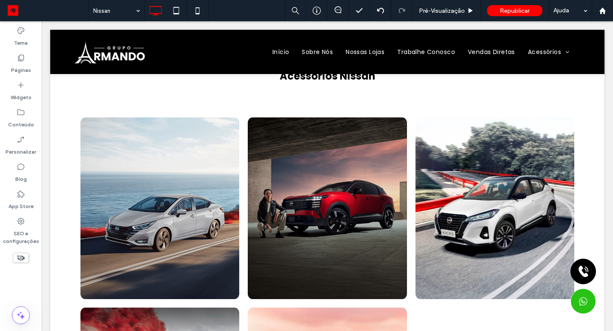
click at [544, 51] on div "Início Sobre Nós Nossas Lojas Trabalhe Conosco Vendas Diretas Acessórios RPoint…" at bounding box center [327, 52] width 554 height 34
click at [544, 51] on div "Clique para editar no Modo Flex" at bounding box center [327, 52] width 554 height 34
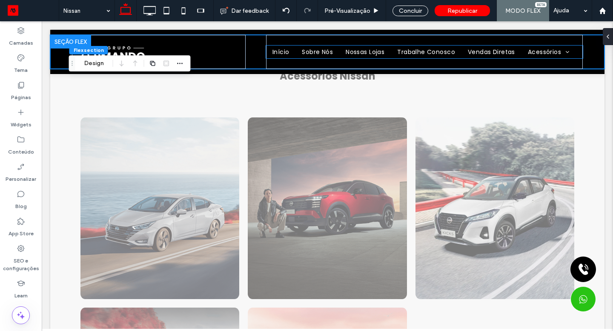
click at [544, 51] on span "Acessórios" at bounding box center [549, 52] width 42 height 13
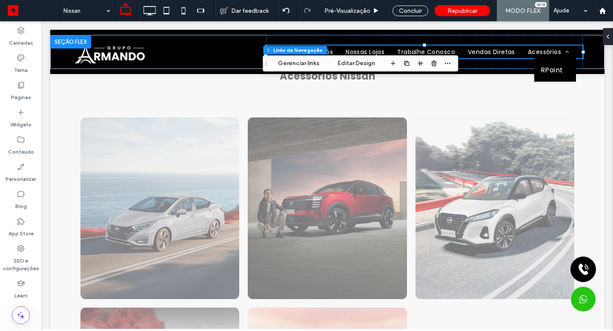
click at [289, 65] on button "Gerenciar links" at bounding box center [298, 63] width 52 height 10
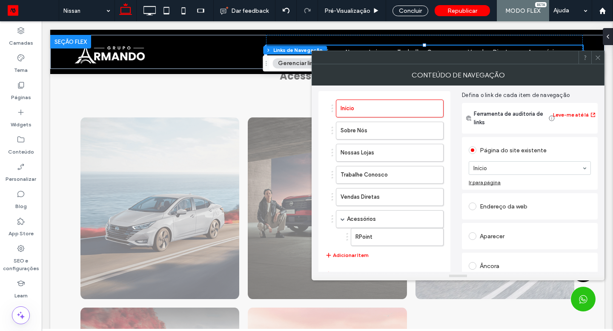
scroll to position [53, 0]
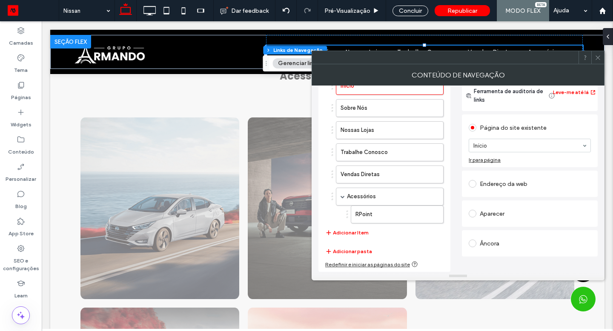
click at [336, 236] on button "Adicionar Item" at bounding box center [346, 233] width 43 height 10
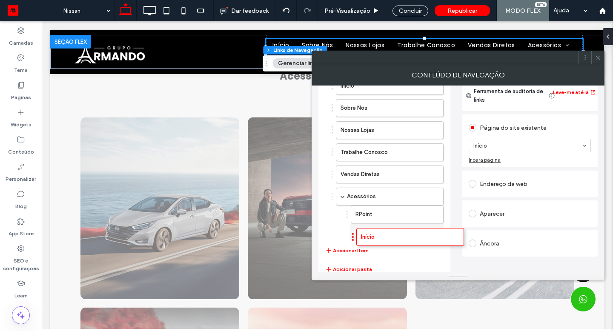
drag, startPoint x: 127, startPoint y: 181, endPoint x: 365, endPoint y: 237, distance: 244.3
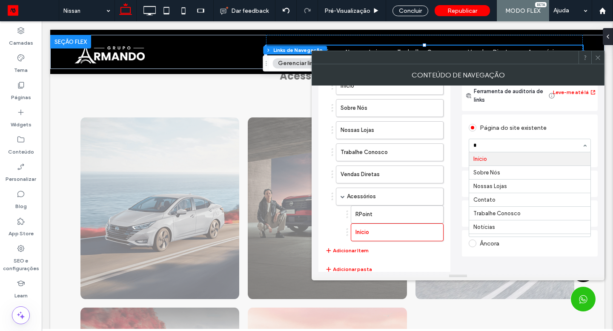
type input "**"
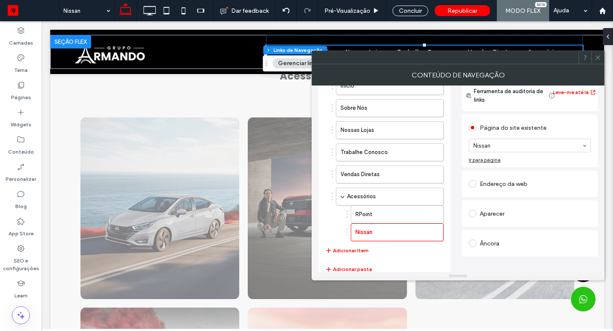
click at [598, 57] on icon at bounding box center [597, 57] width 6 height 6
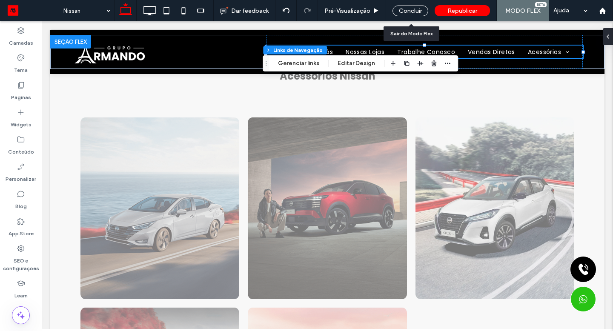
click at [423, 10] on div "Concluir" at bounding box center [410, 11] width 36 height 11
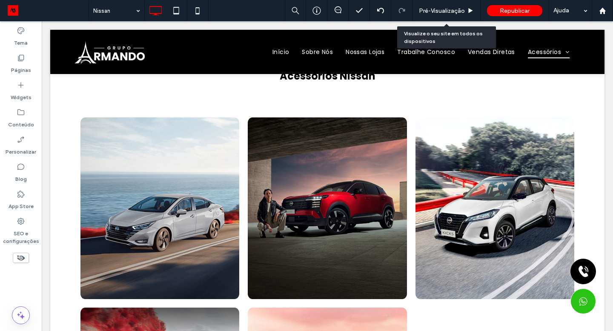
click at [423, 10] on span "Pré-Visualizaçāo" at bounding box center [442, 10] width 46 height 7
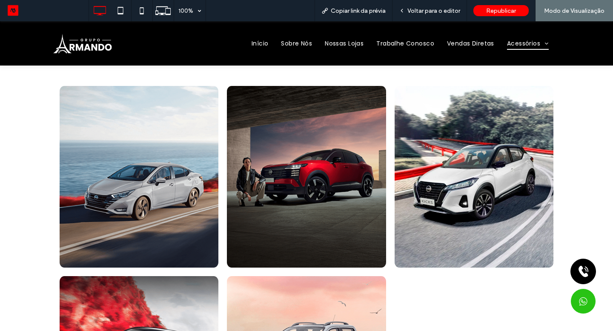
scroll to position [258, 0]
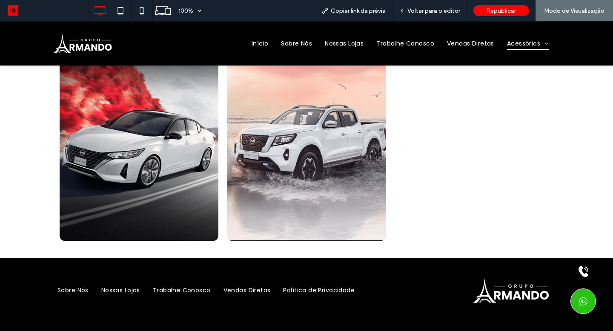
click at [512, 44] on link "Acessórios" at bounding box center [527, 43] width 54 height 13
click at [528, 63] on span "RPoint" at bounding box center [530, 57] width 23 height 11
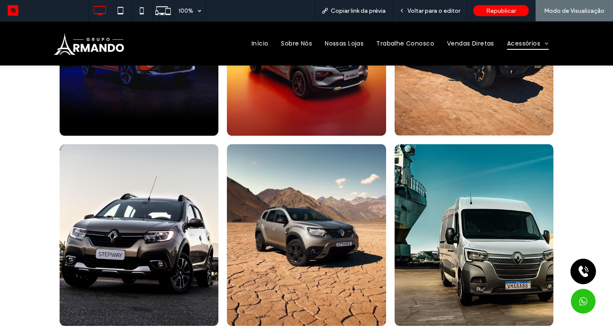
scroll to position [189, 0]
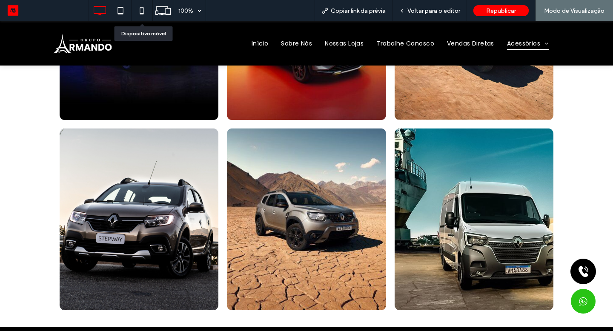
click at [139, 10] on icon at bounding box center [141, 10] width 17 height 17
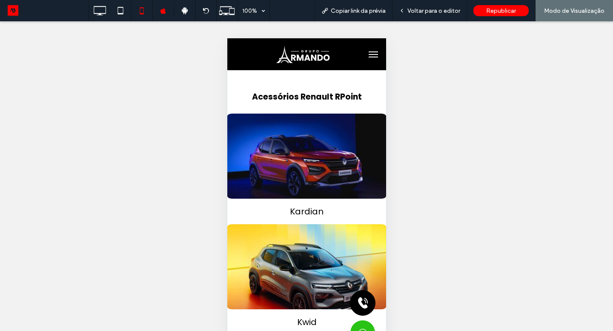
scroll to position [94, 0]
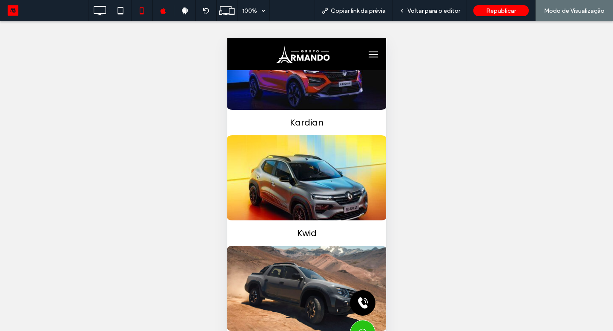
click at [365, 51] on button "menu" at bounding box center [372, 54] width 17 height 17
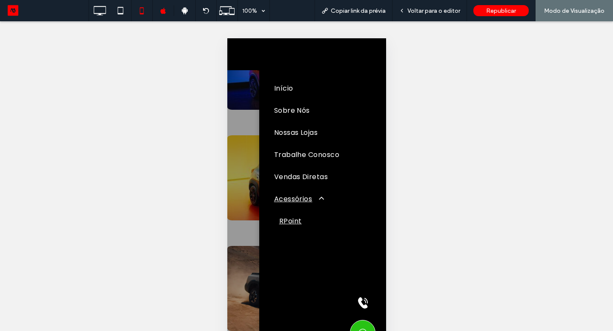
click at [417, 9] on span "Voltar para o editor" at bounding box center [433, 10] width 53 height 7
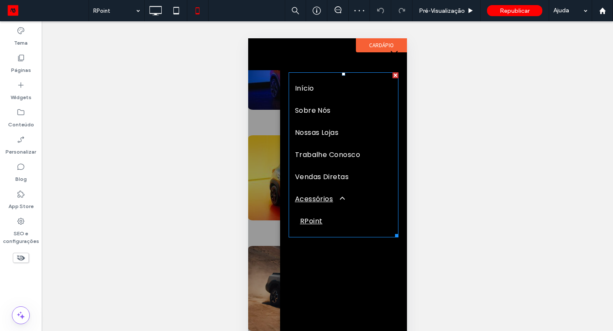
click at [311, 214] on link "RPoint" at bounding box center [342, 221] width 97 height 22
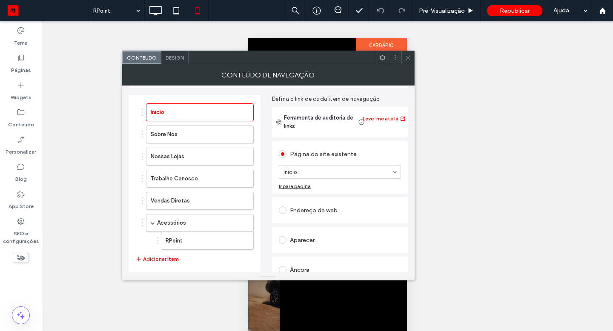
scroll to position [53, 0]
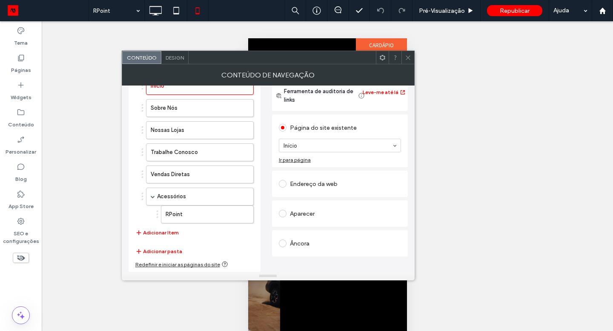
click at [144, 233] on button "Adicionar Item" at bounding box center [156, 233] width 43 height 10
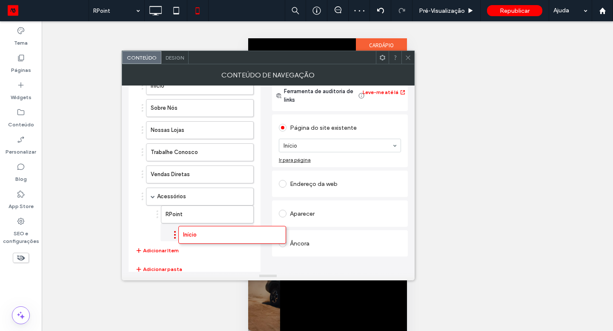
drag, startPoint x: 139, startPoint y: 12, endPoint x: 187, endPoint y: 234, distance: 226.8
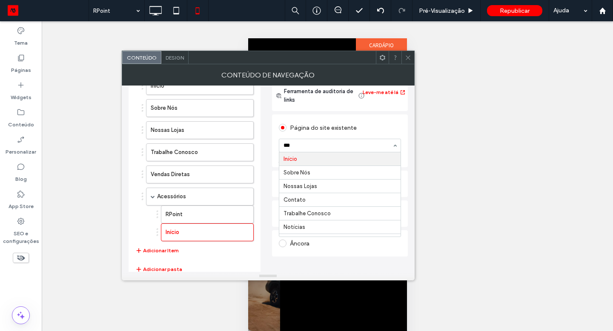
type input "****"
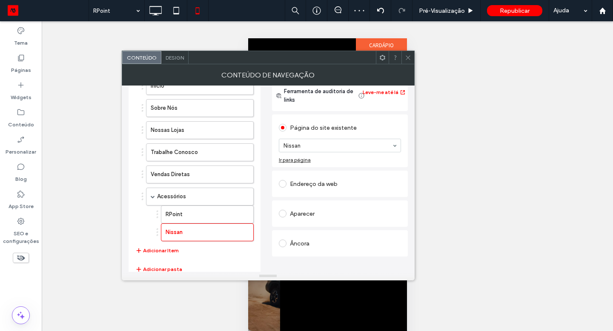
drag, startPoint x: 187, startPoint y: 234, endPoint x: 408, endPoint y: 56, distance: 284.5
click at [408, 56] on icon at bounding box center [408, 57] width 6 height 6
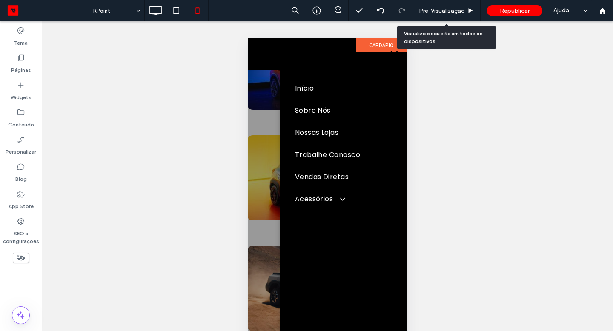
click at [459, 13] on span "Pré-Visualizaçāo" at bounding box center [442, 10] width 46 height 7
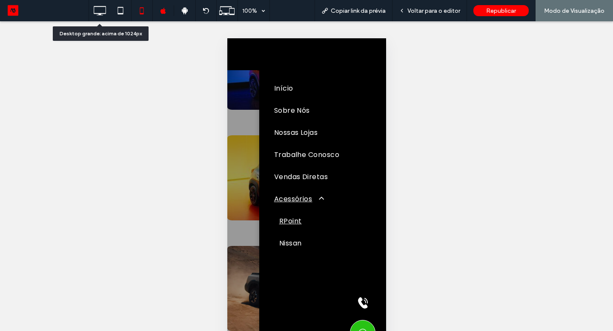
click at [94, 13] on icon at bounding box center [99, 10] width 17 height 17
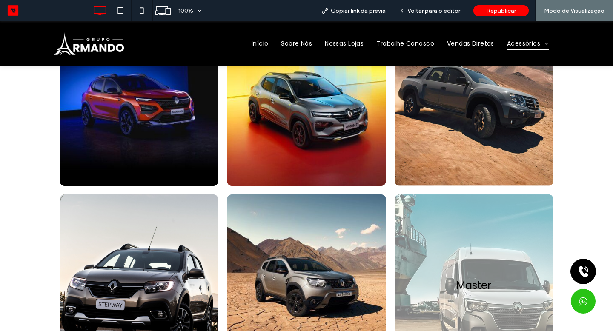
scroll to position [191, 0]
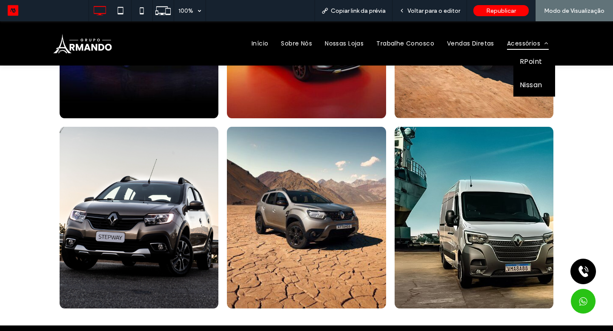
click at [527, 88] on span "Nissan" at bounding box center [530, 85] width 23 height 11
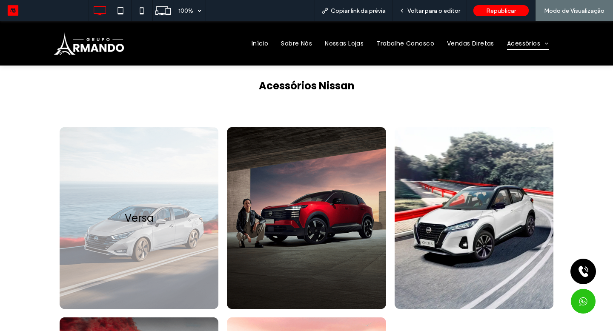
drag, startPoint x: 527, startPoint y: 88, endPoint x: 156, endPoint y: 215, distance: 391.9
click at [156, 215] on link at bounding box center [139, 218] width 159 height 182
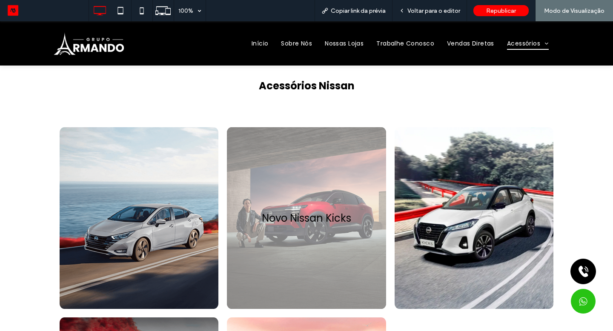
drag, startPoint x: 156, startPoint y: 215, endPoint x: 289, endPoint y: 195, distance: 134.2
click at [289, 195] on link at bounding box center [306, 218] width 159 height 182
click at [510, 47] on link "Acessórios" at bounding box center [527, 43] width 54 height 13
click at [525, 58] on span "RPoint" at bounding box center [530, 57] width 23 height 11
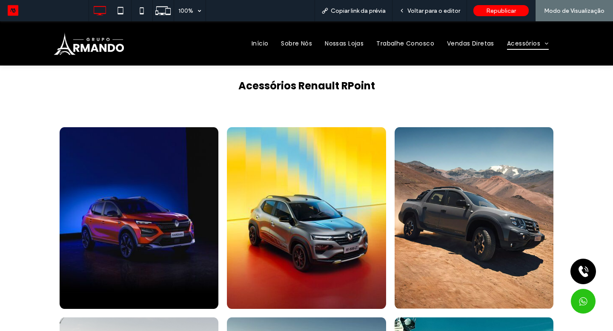
click at [354, 14] on div "Copiar link da prévia" at bounding box center [353, 10] width 78 height 21
drag, startPoint x: 289, startPoint y: 174, endPoint x: 368, endPoint y: 10, distance: 182.1
click at [368, 10] on span "Copiar link da prévia" at bounding box center [358, 10] width 55 height 7
click at [354, 9] on span "Copiar link da prévia" at bounding box center [358, 10] width 55 height 7
click at [123, 11] on icon at bounding box center [120, 10] width 17 height 17
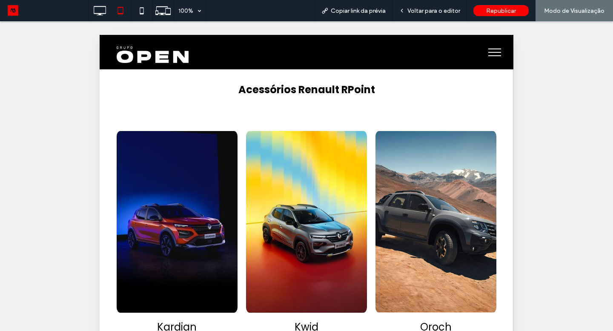
click at [157, 53] on img at bounding box center [153, 54] width 72 height 17
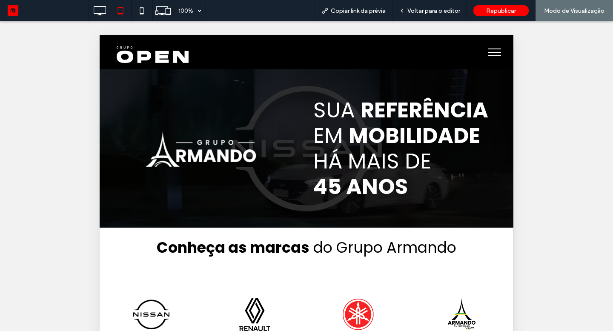
click at [426, 11] on span "Voltar para o editor" at bounding box center [433, 10] width 53 height 7
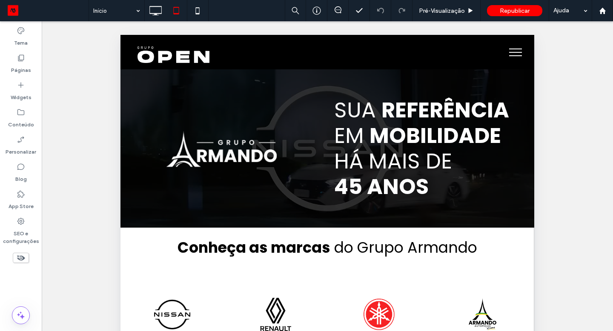
click at [170, 43] on div "Click To Paste" at bounding box center [327, 52] width 380 height 22
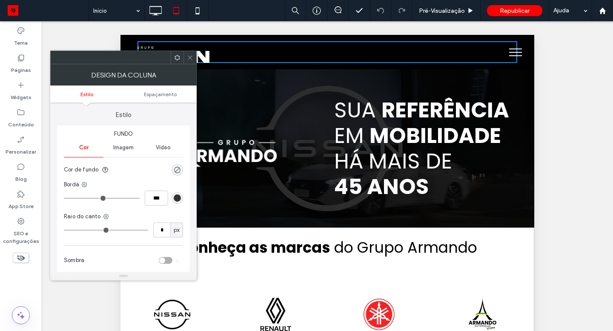
click at [174, 51] on div at bounding box center [123, 58] width 146 height 14
click at [178, 54] on icon at bounding box center [177, 57] width 6 height 6
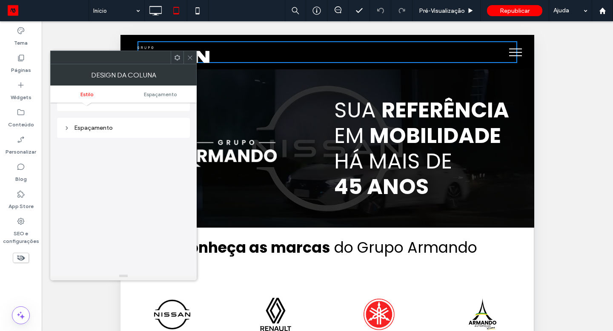
scroll to position [173, 0]
click at [192, 58] on icon at bounding box center [190, 57] width 6 height 6
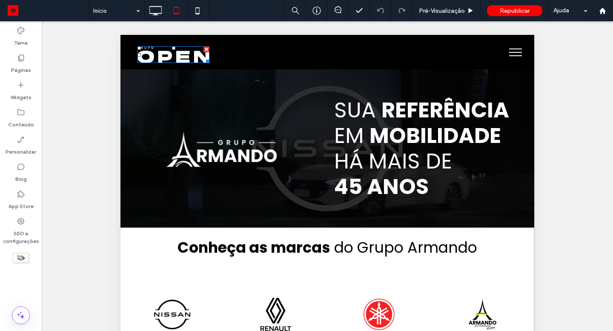
click at [206, 51] on div at bounding box center [206, 49] width 6 height 6
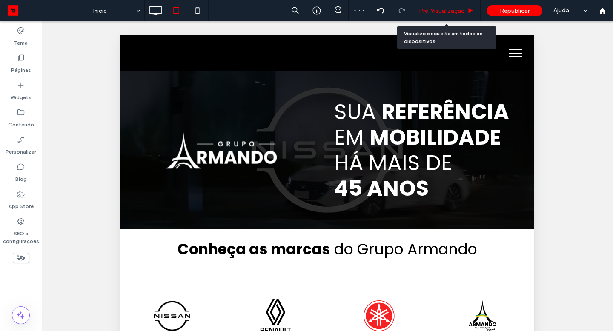
drag, startPoint x: 123, startPoint y: 11, endPoint x: 454, endPoint y: 13, distance: 331.0
click at [454, 13] on span "Pré-Visualizaçāo" at bounding box center [442, 10] width 46 height 7
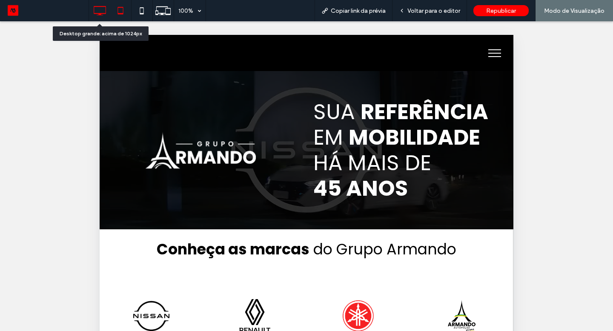
click at [102, 9] on icon at bounding box center [99, 10] width 17 height 17
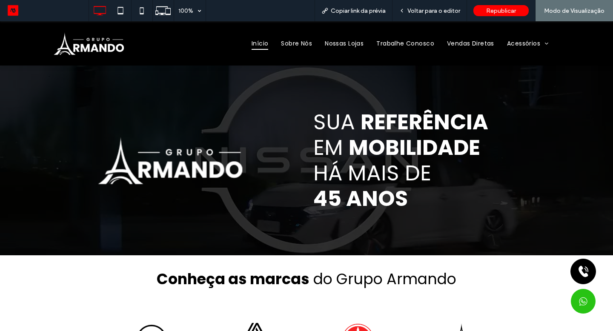
click at [515, 43] on link "Acessórios" at bounding box center [527, 43] width 54 height 13
